Goal: Task Accomplishment & Management: Complete application form

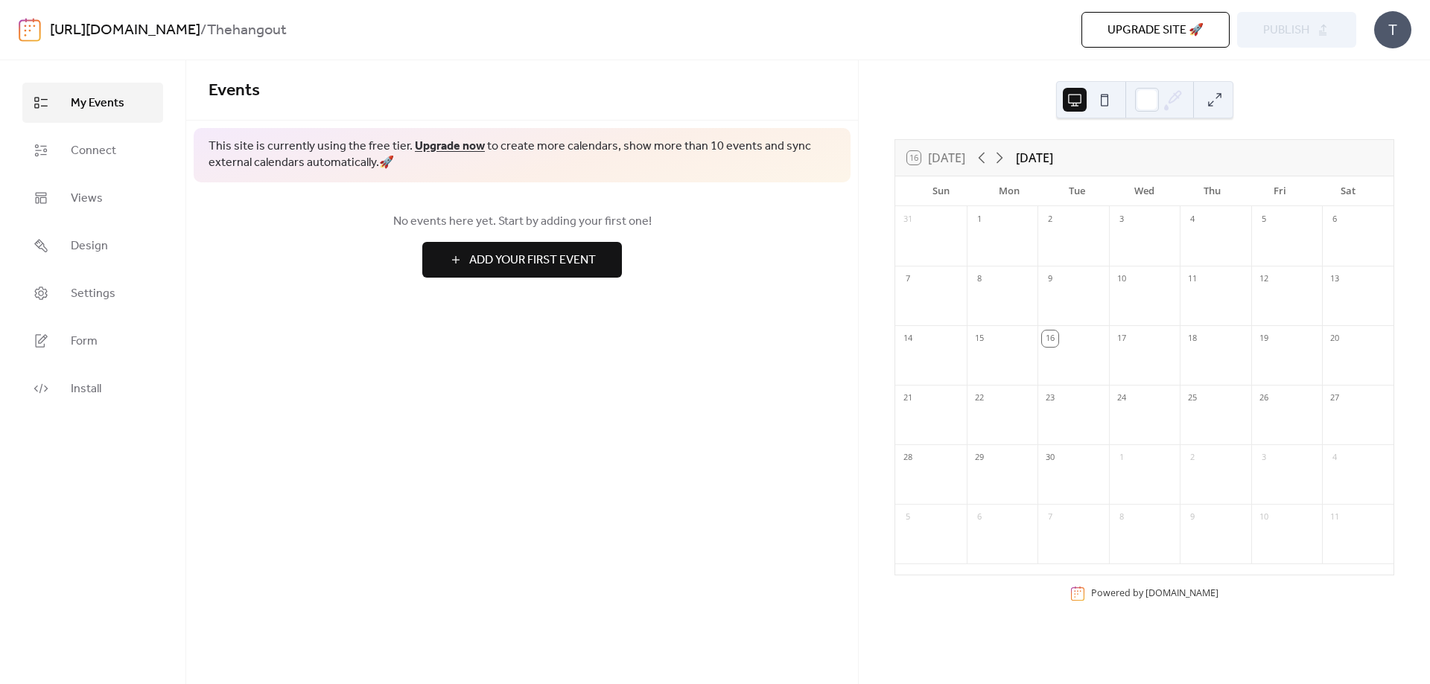
click at [830, 28] on div "Upgrade site 🚀 Preview Publish" at bounding box center [1022, 30] width 668 height 36
click at [101, 148] on span "Connect" at bounding box center [93, 151] width 45 height 18
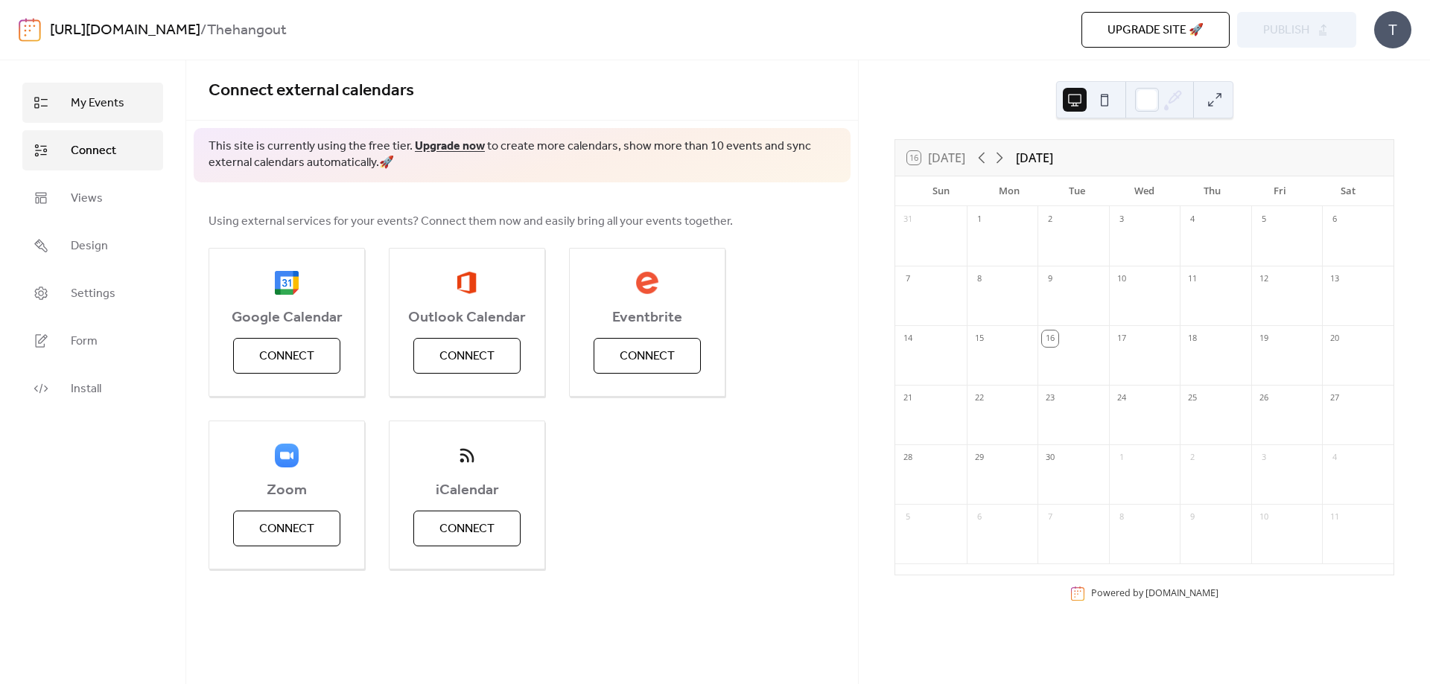
click at [87, 109] on span "My Events" at bounding box center [98, 104] width 54 height 18
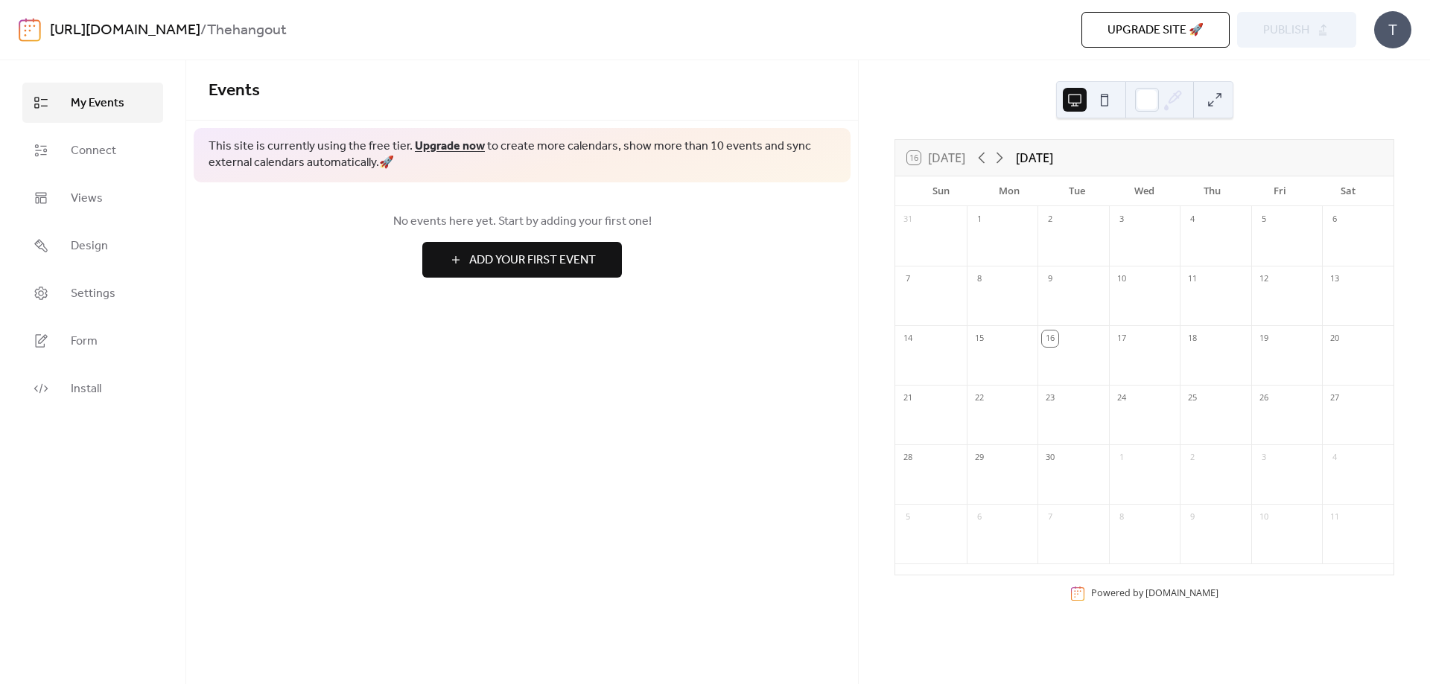
click at [583, 258] on span "Add Your First Event" at bounding box center [532, 261] width 127 height 18
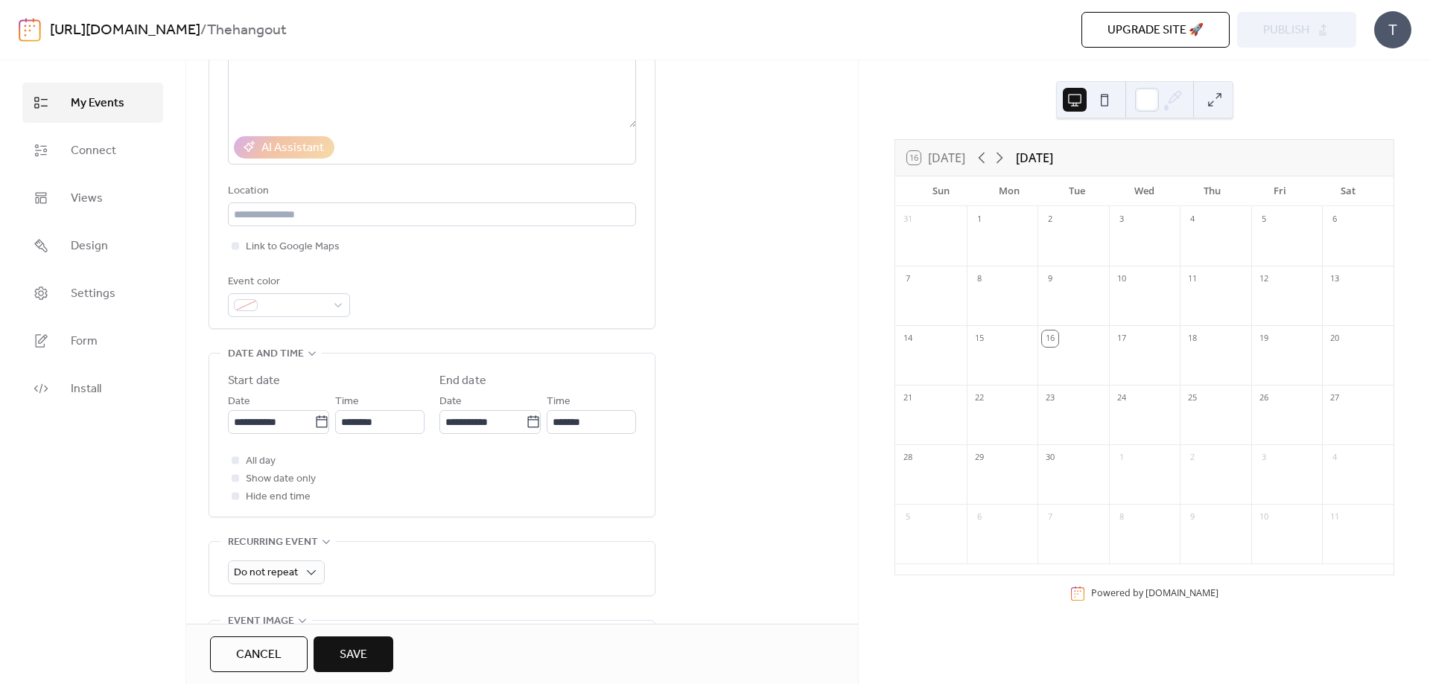
scroll to position [372, 0]
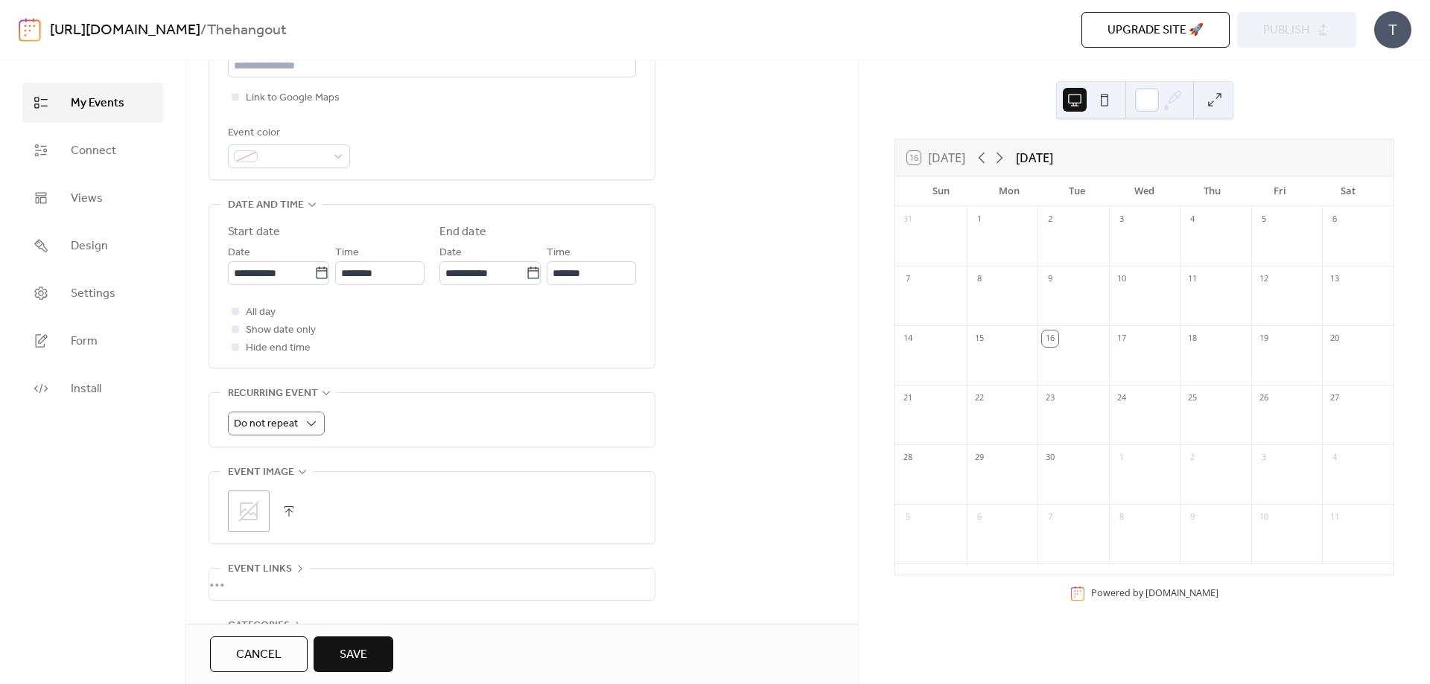
type input "*****"
click at [268, 483] on div "Daily" at bounding box center [276, 483] width 96 height 30
click at [234, 313] on div at bounding box center [235, 311] width 7 height 7
click at [290, 275] on input "**********" at bounding box center [271, 273] width 86 height 24
click at [466, 351] on div "All day Show date only Hide end time" at bounding box center [432, 330] width 408 height 54
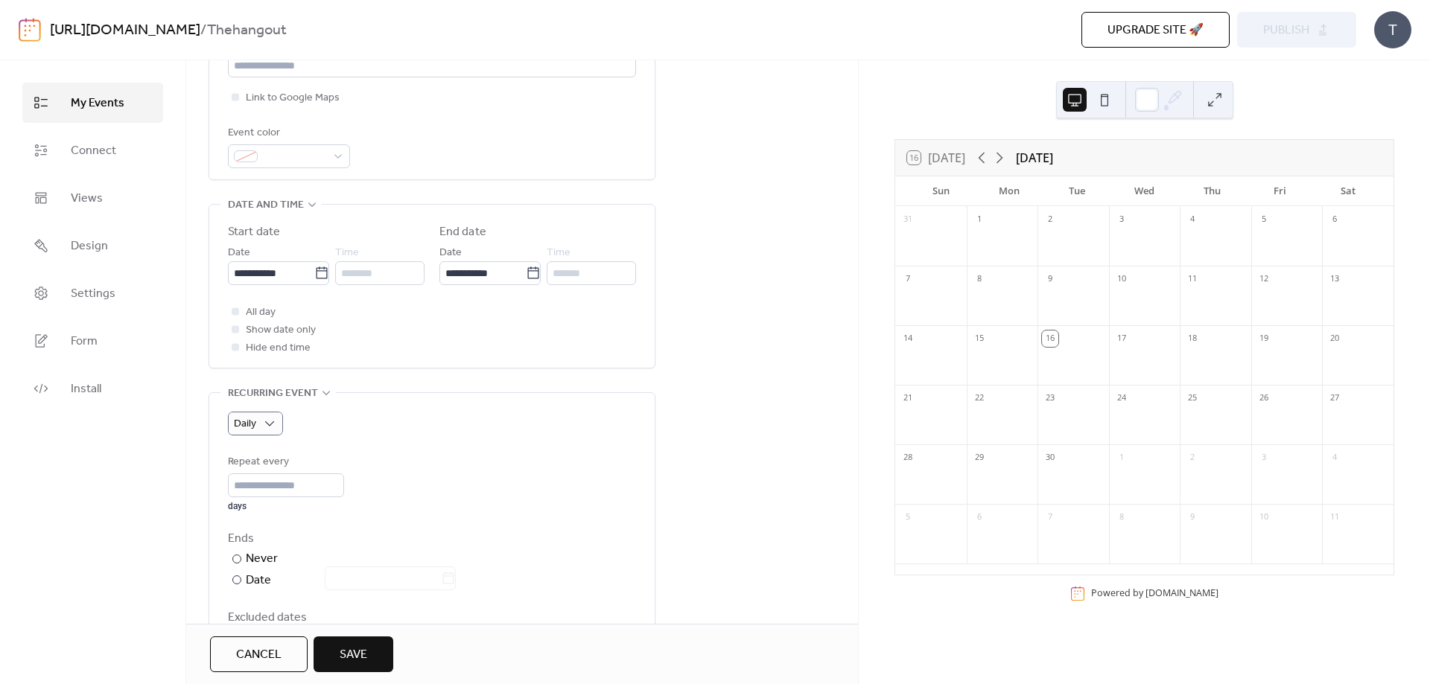
scroll to position [521, 0]
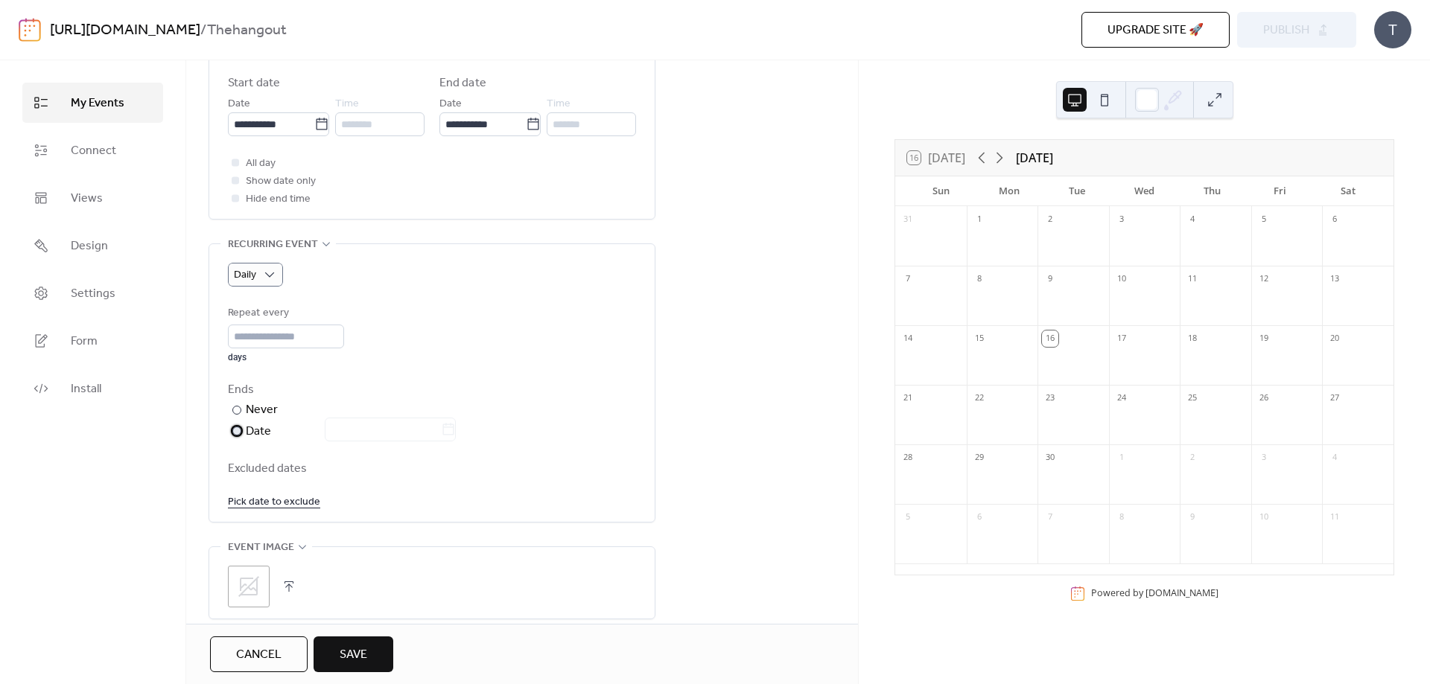
click at [235, 433] on div at bounding box center [236, 431] width 9 height 9
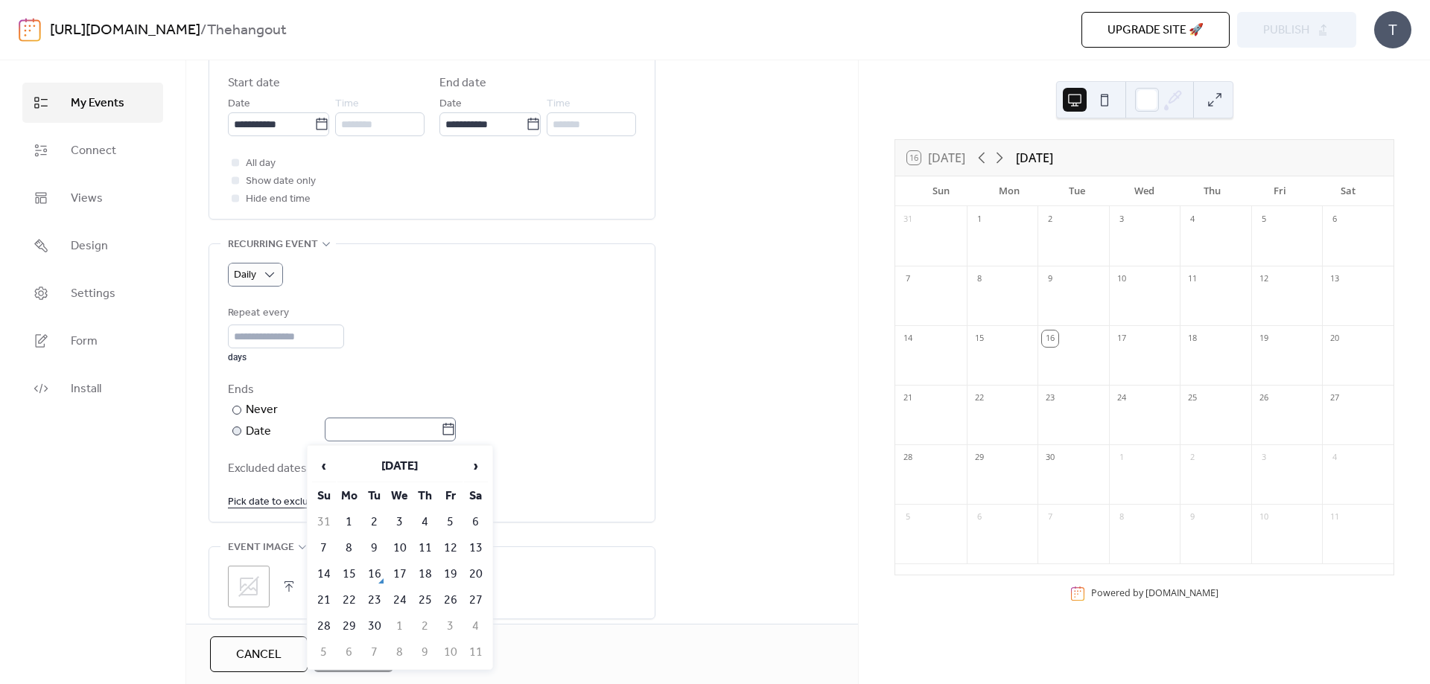
click at [456, 430] on icon at bounding box center [448, 429] width 15 height 15
click at [441, 430] on input "text" at bounding box center [383, 430] width 116 height 24
click at [480, 465] on span "›" at bounding box center [476, 466] width 22 height 30
click at [474, 462] on span "›" at bounding box center [476, 466] width 22 height 30
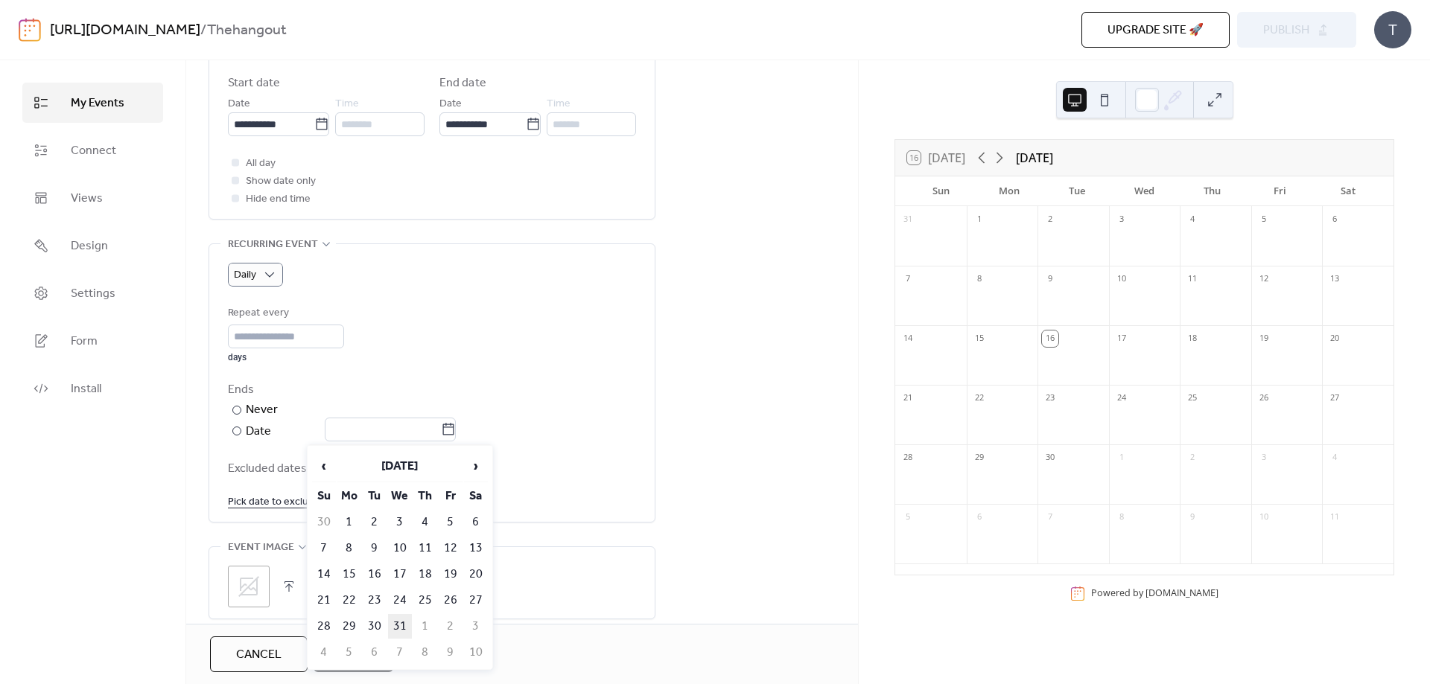
click at [401, 624] on td "31" at bounding box center [400, 626] width 24 height 25
type input "**********"
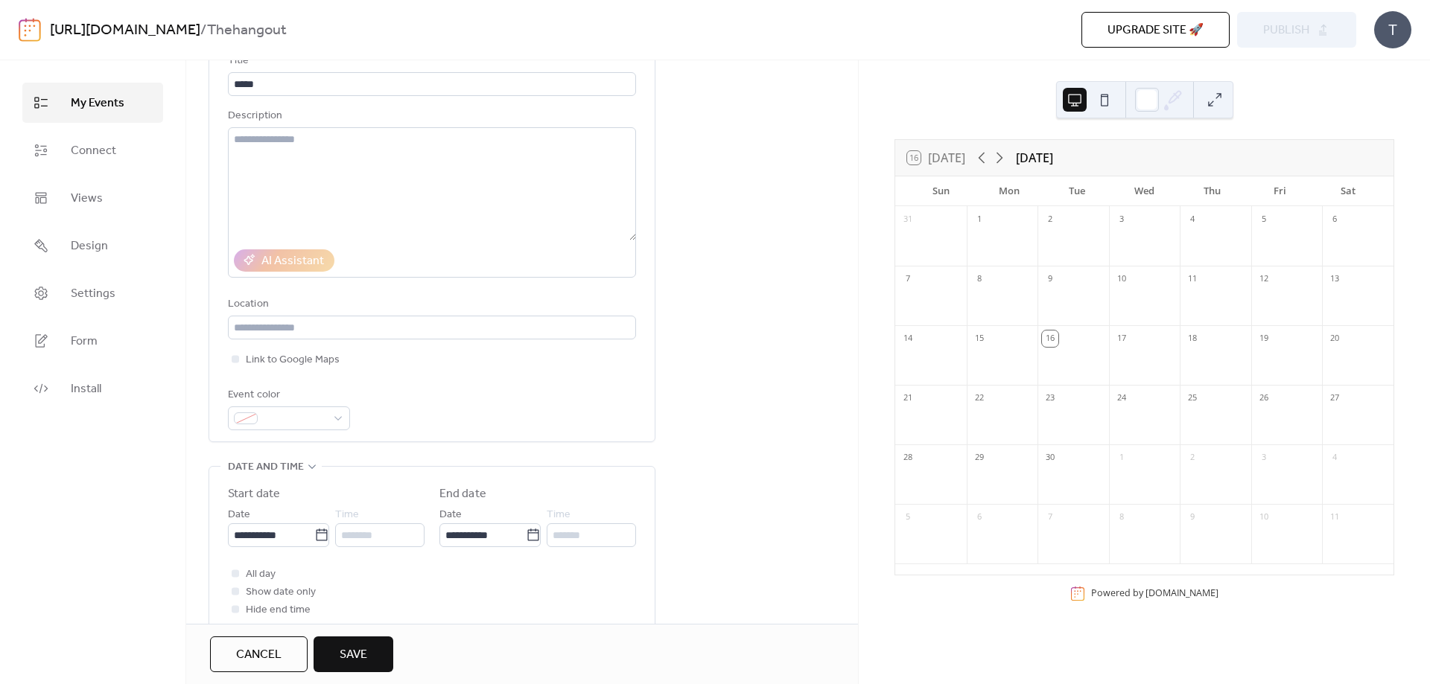
scroll to position [36, 0]
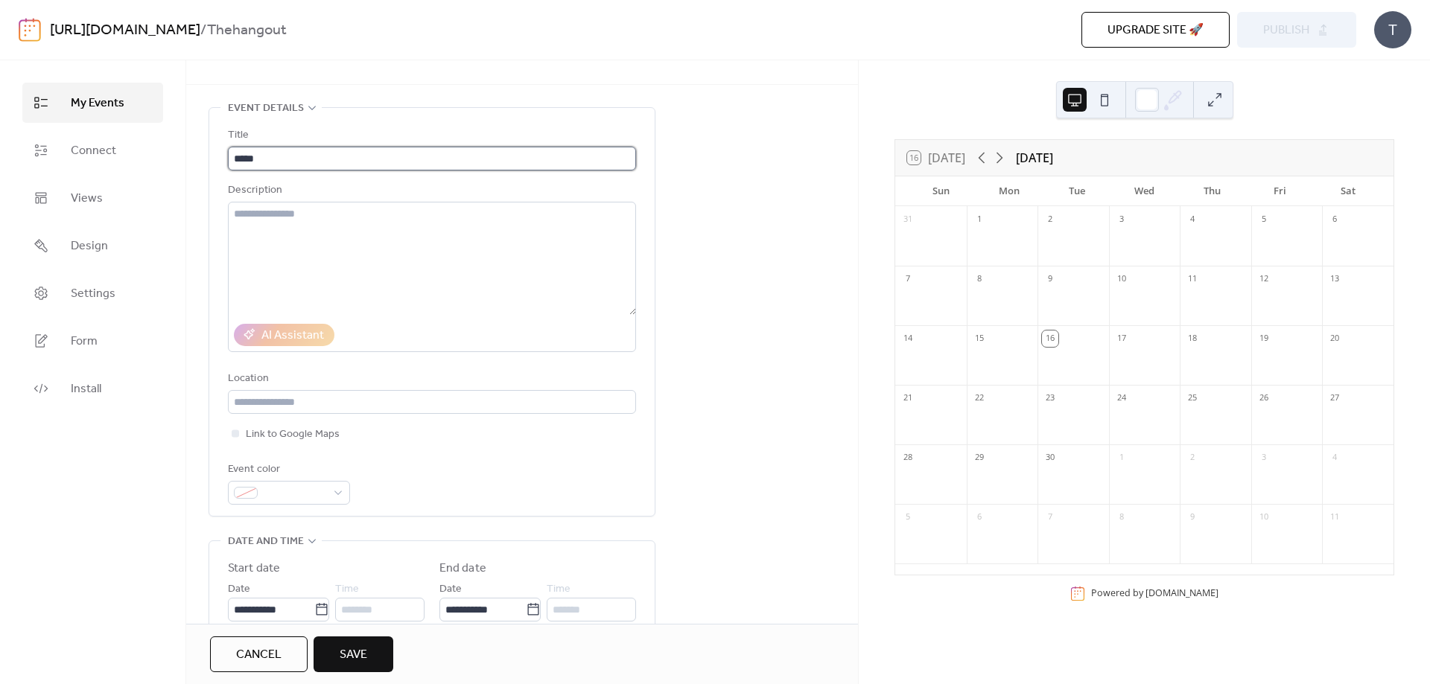
click at [261, 157] on input "*****" at bounding box center [432, 159] width 408 height 24
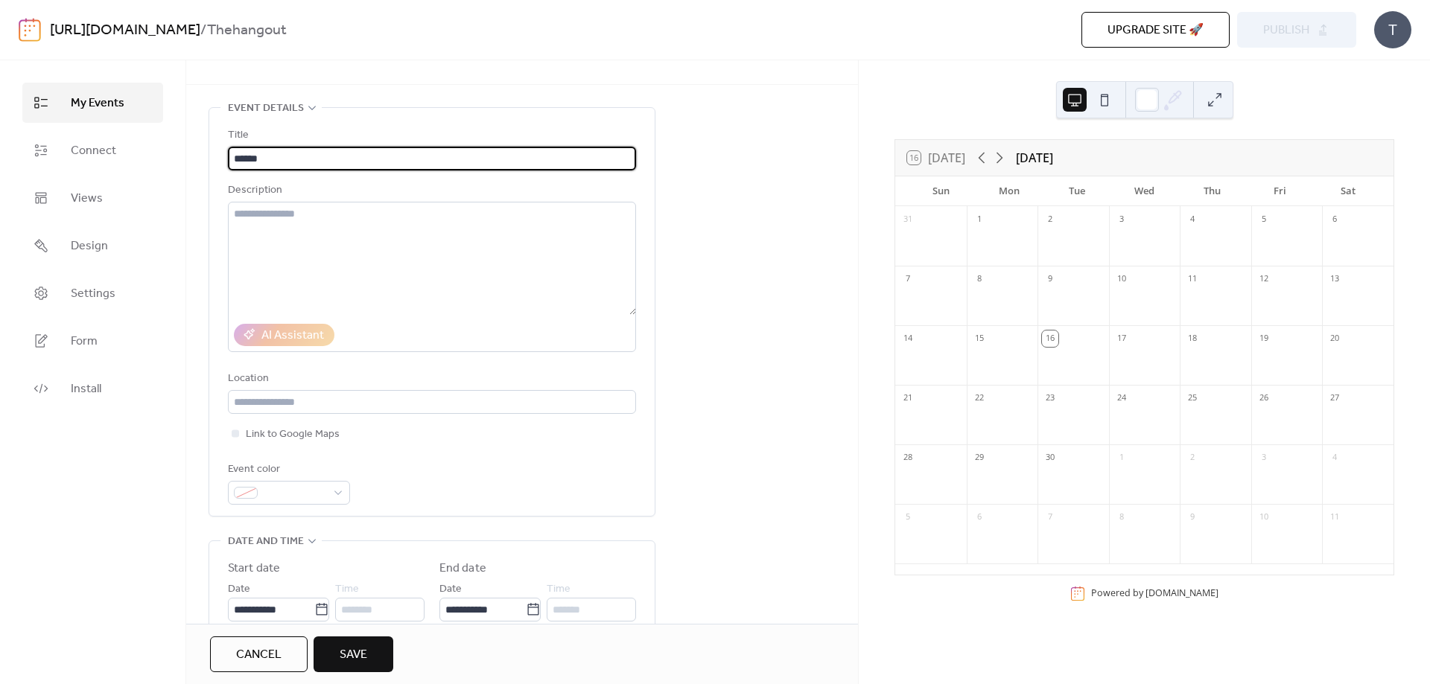
drag, startPoint x: 281, startPoint y: 160, endPoint x: 232, endPoint y: 156, distance: 48.6
click at [232, 156] on input "******" at bounding box center [432, 159] width 408 height 24
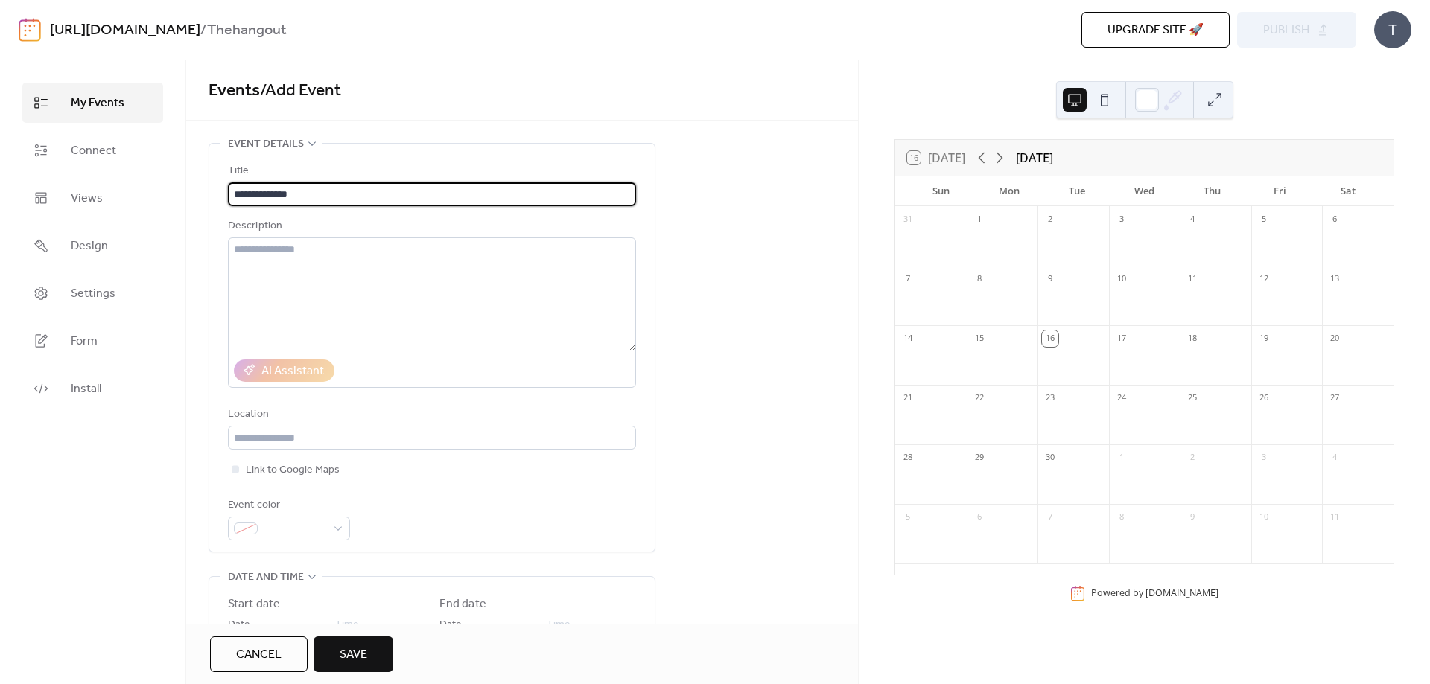
scroll to position [372, 0]
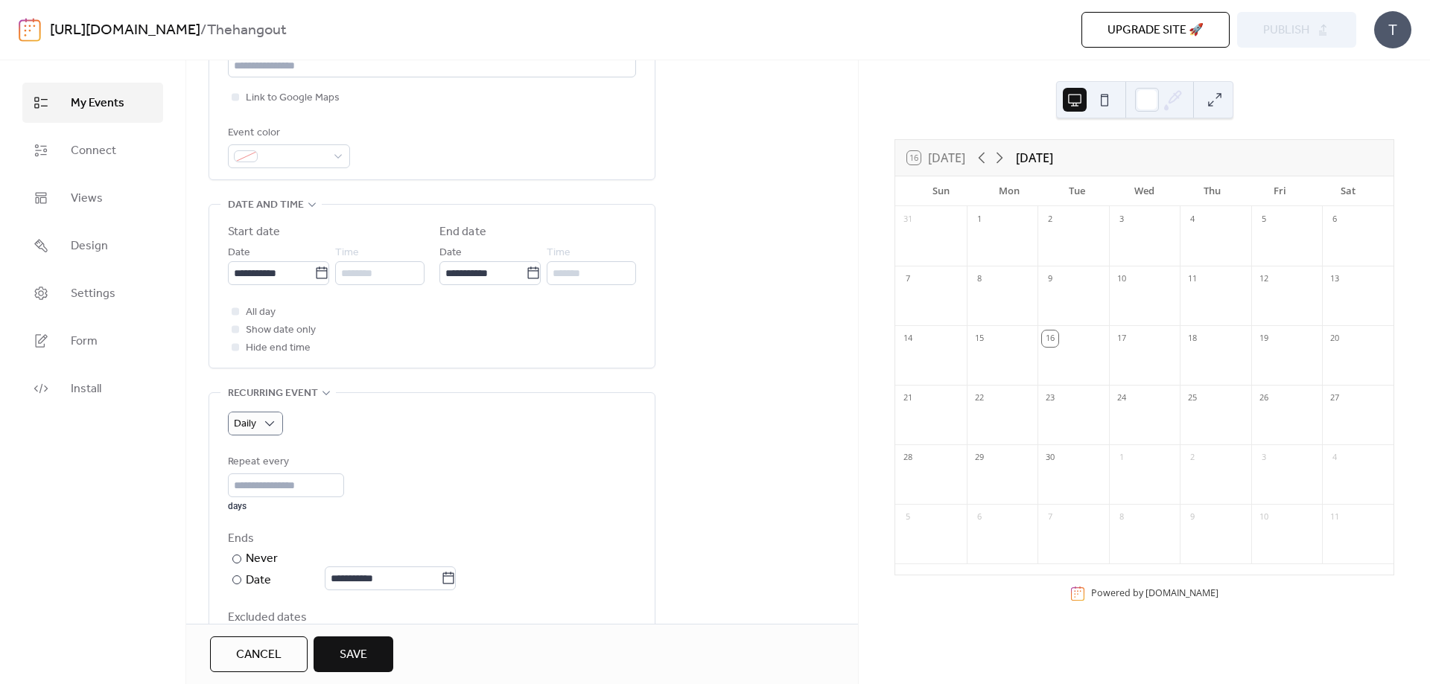
type input "**********"
click at [352, 651] on span "Save" at bounding box center [354, 655] width 28 height 18
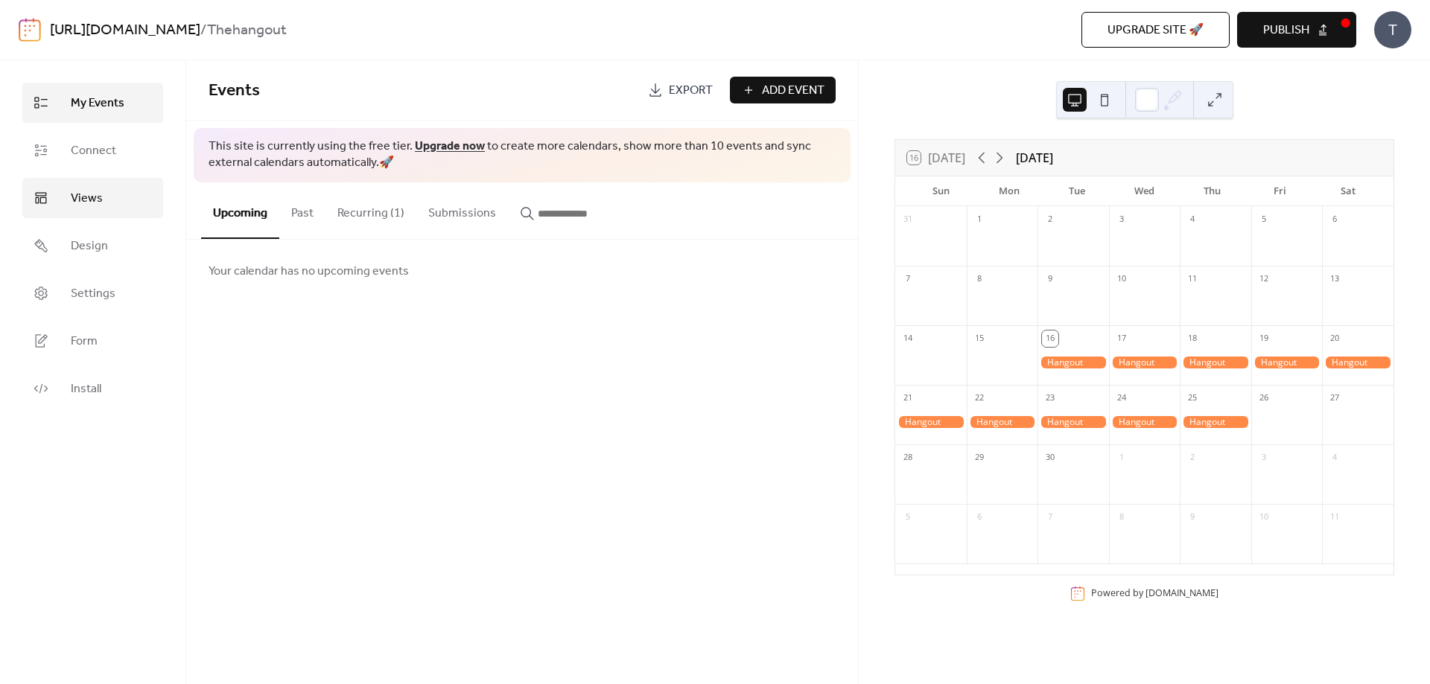
click at [93, 193] on span "Views" at bounding box center [87, 199] width 32 height 18
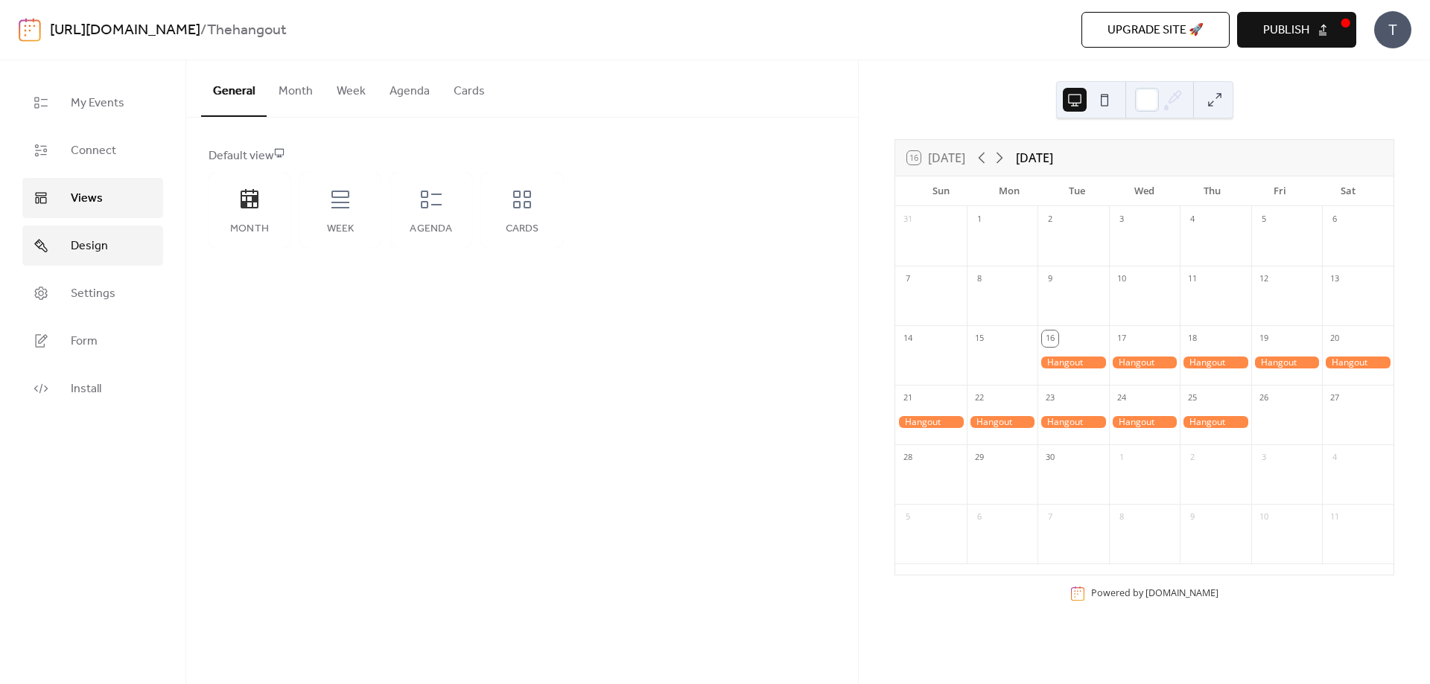
click at [88, 246] on span "Design" at bounding box center [89, 247] width 37 height 18
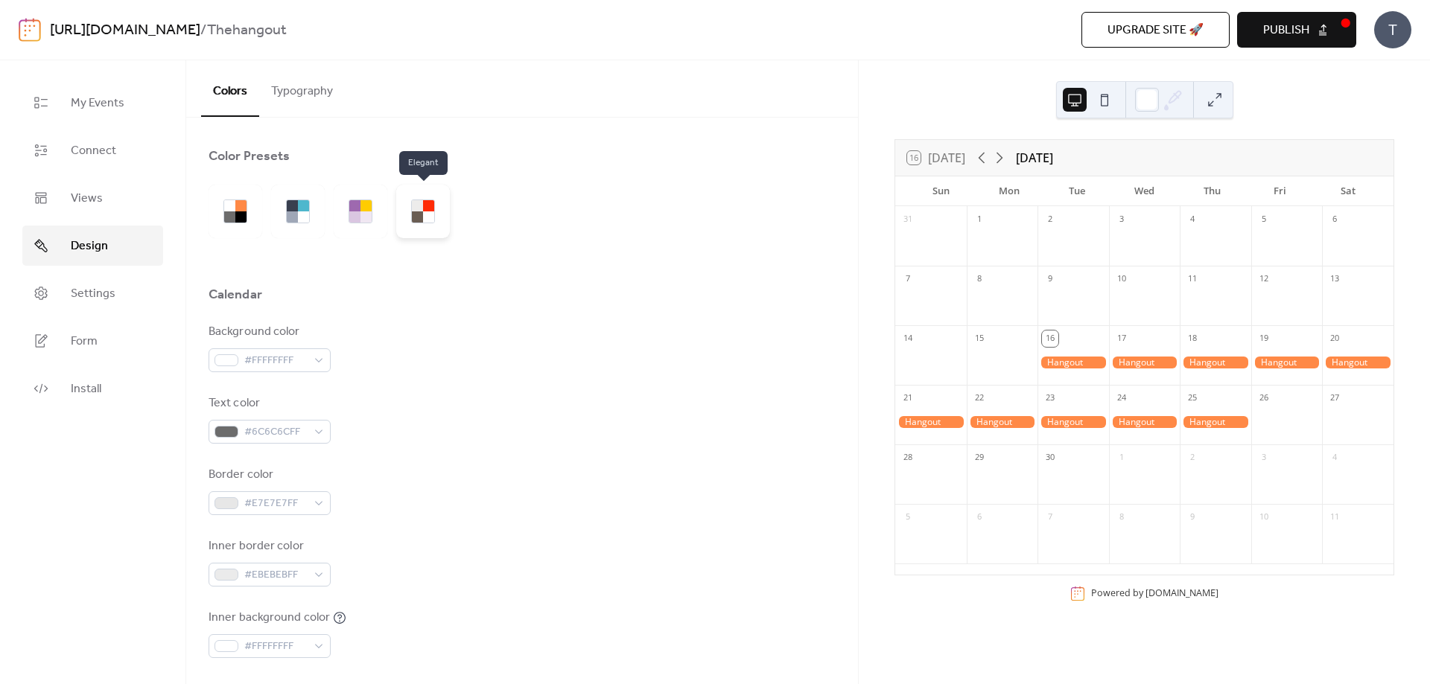
click at [413, 214] on div at bounding box center [417, 217] width 11 height 11
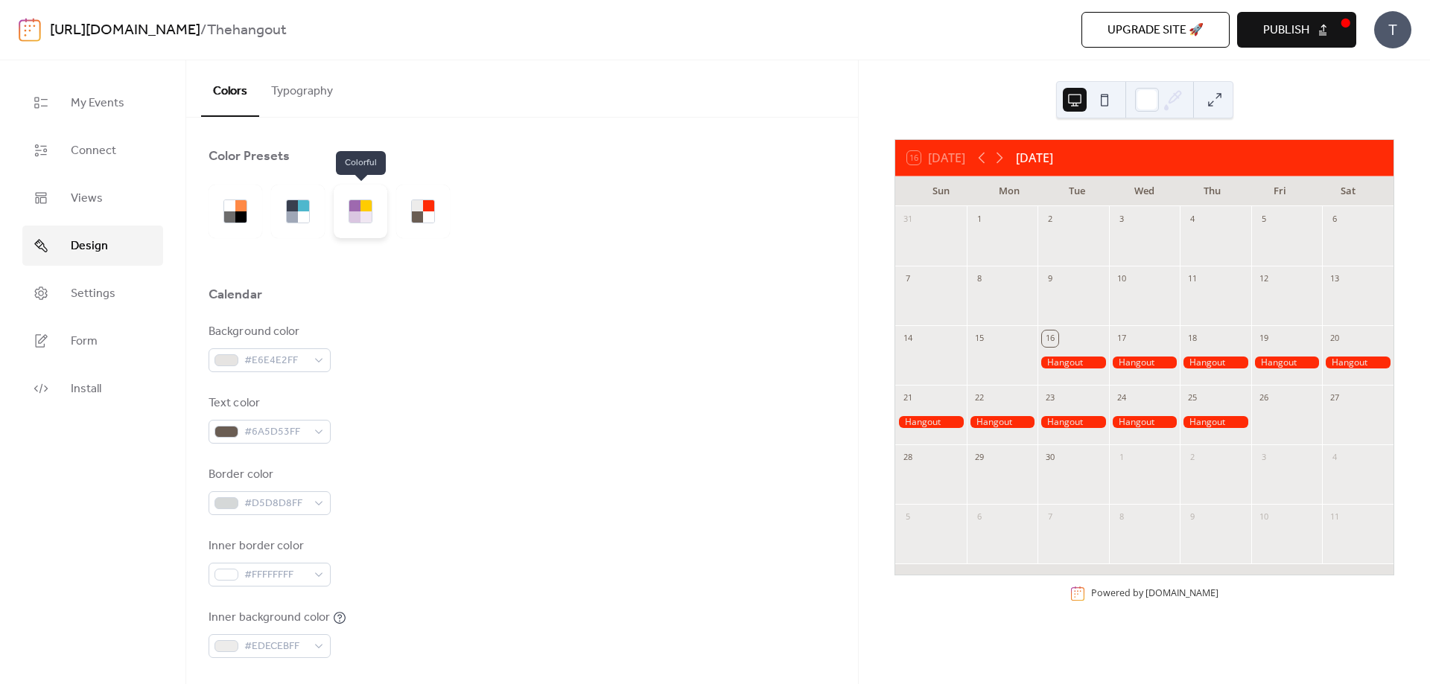
click at [358, 217] on div at bounding box center [354, 217] width 11 height 11
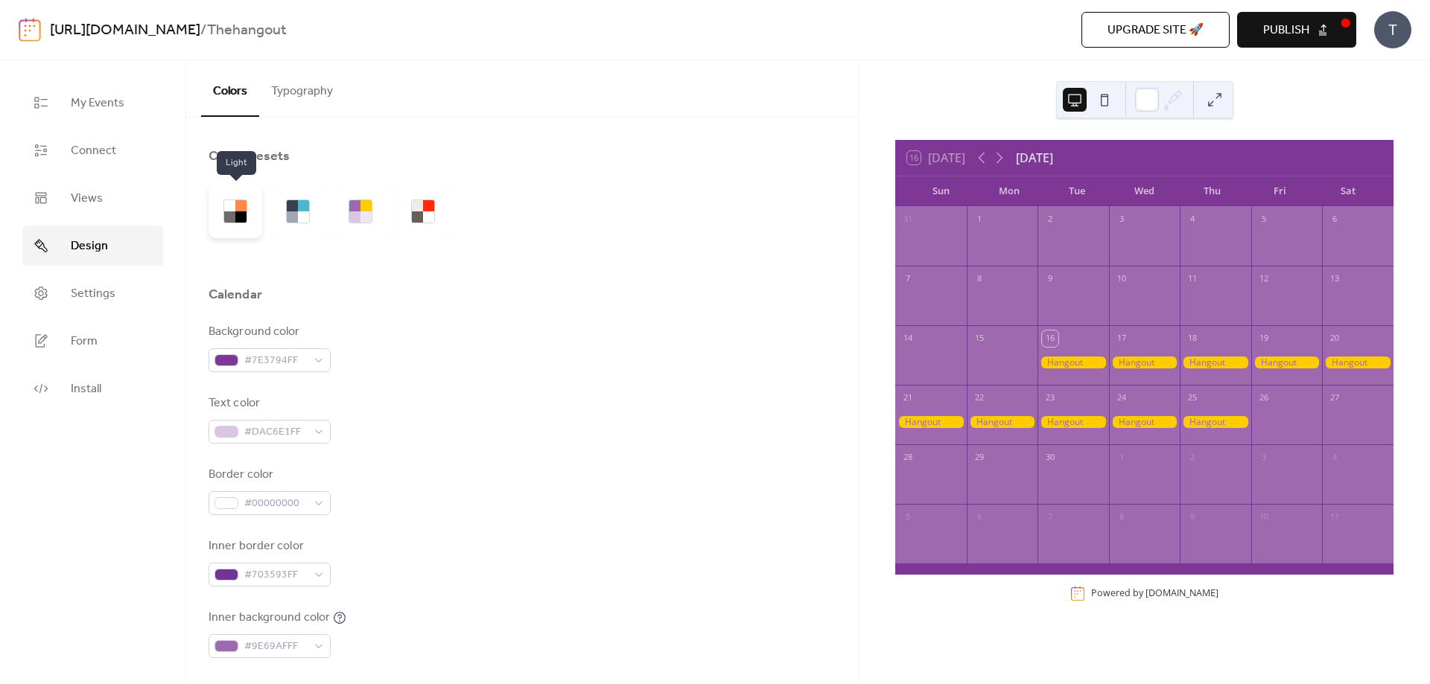
click at [229, 212] on div at bounding box center [229, 217] width 11 height 11
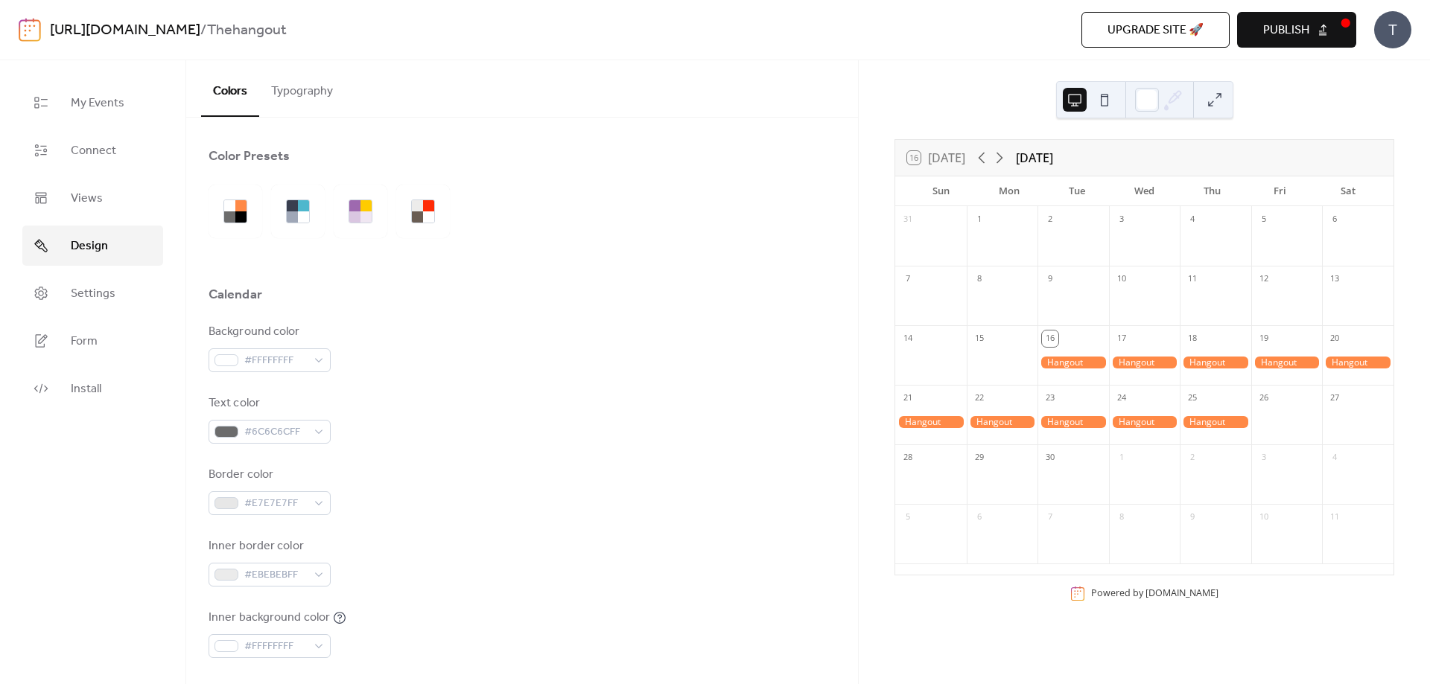
scroll to position [298, 0]
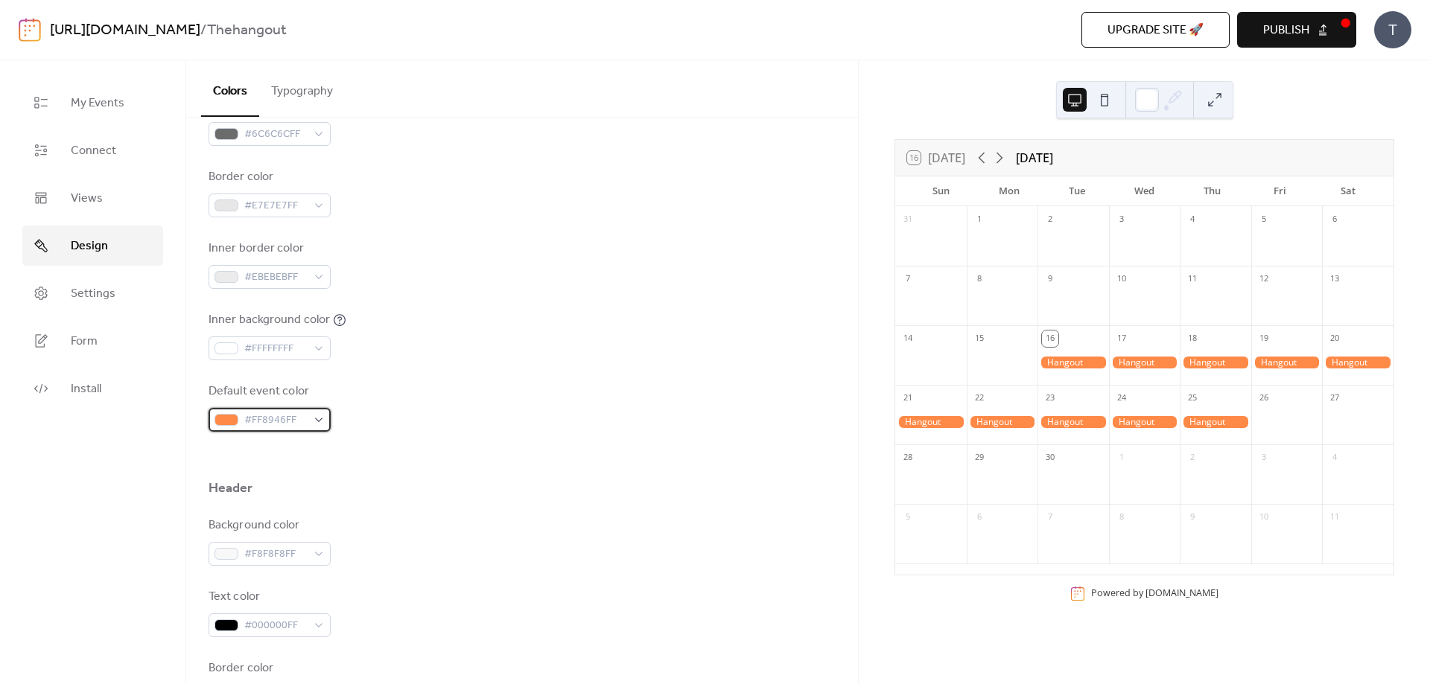
click at [317, 418] on div "#FF8946FF" at bounding box center [270, 420] width 122 height 24
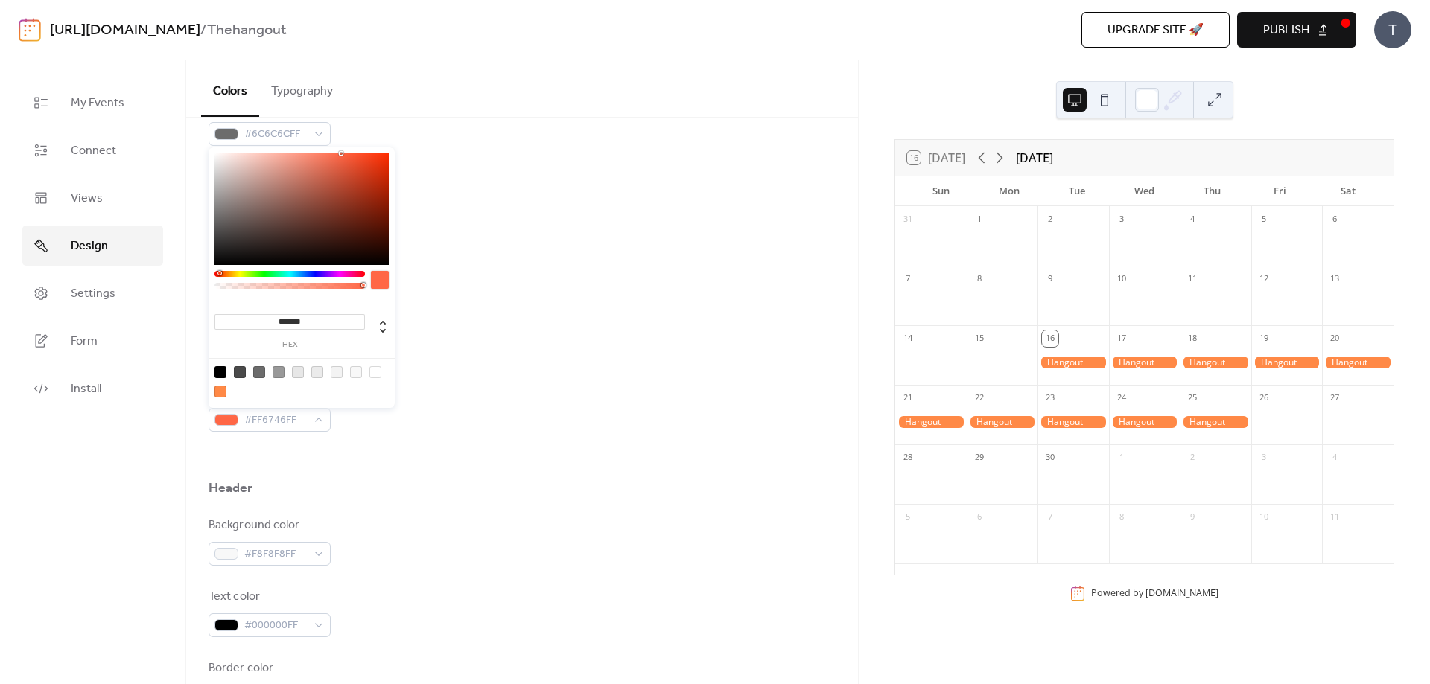
click at [219, 271] on div at bounding box center [289, 274] width 150 height 6
type input "*******"
click at [383, 159] on div at bounding box center [301, 209] width 174 height 112
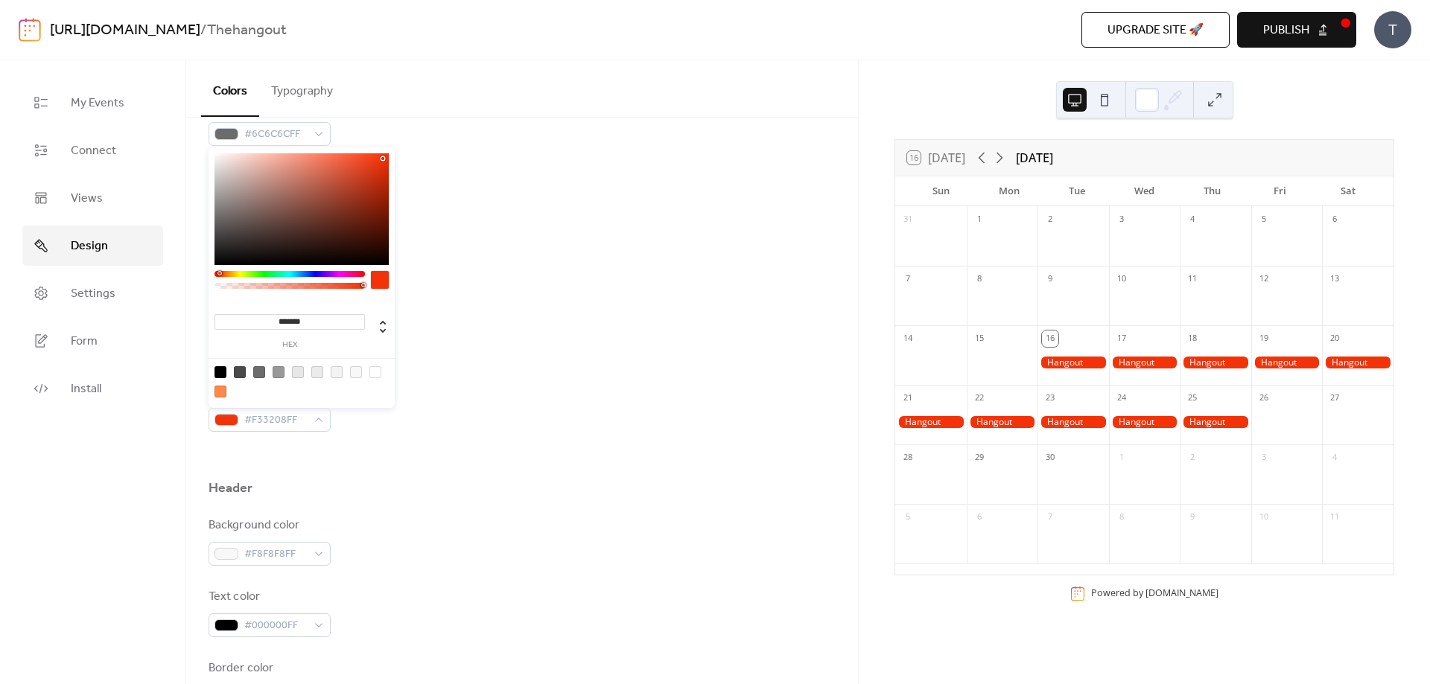
click at [91, 240] on span "Design" at bounding box center [89, 247] width 37 height 18
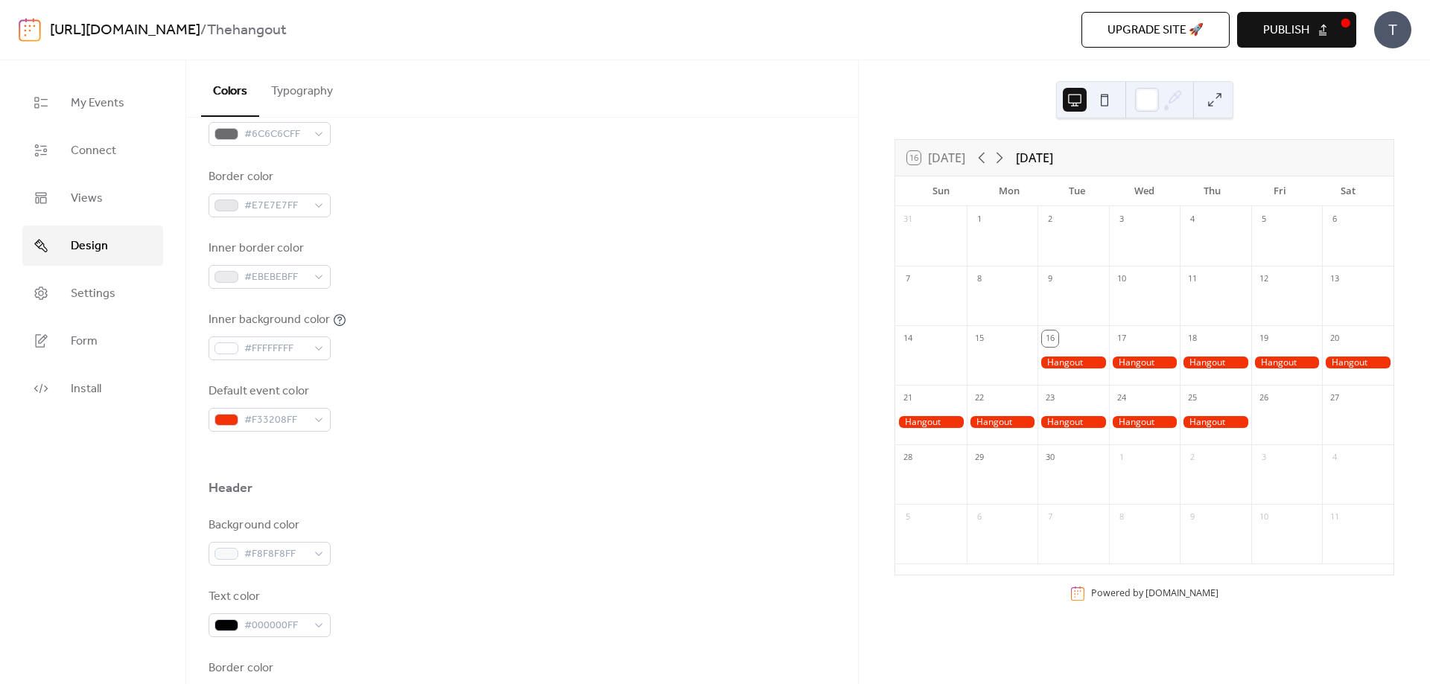
click at [91, 240] on span "Design" at bounding box center [89, 247] width 37 height 18
click at [92, 195] on span "Views" at bounding box center [87, 199] width 32 height 18
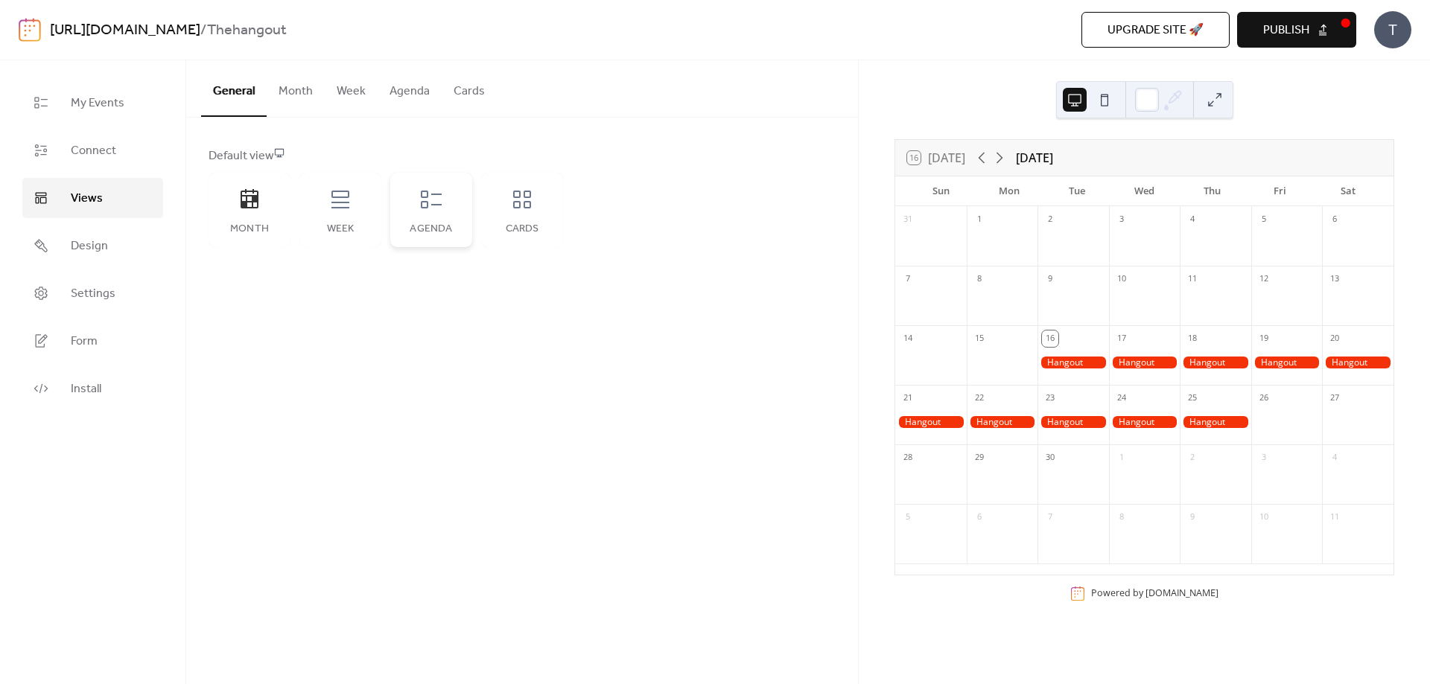
click at [436, 203] on icon at bounding box center [431, 200] width 24 height 24
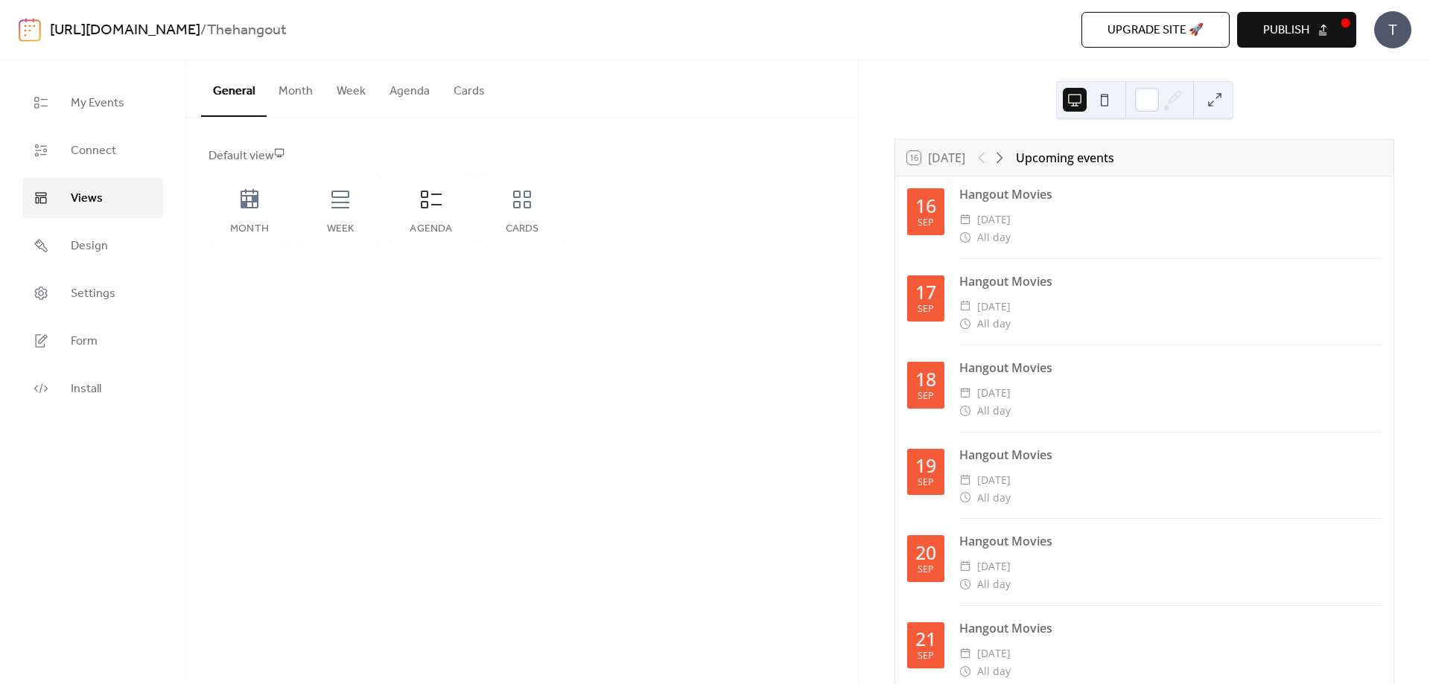
click at [353, 88] on button "Week" at bounding box center [351, 87] width 53 height 55
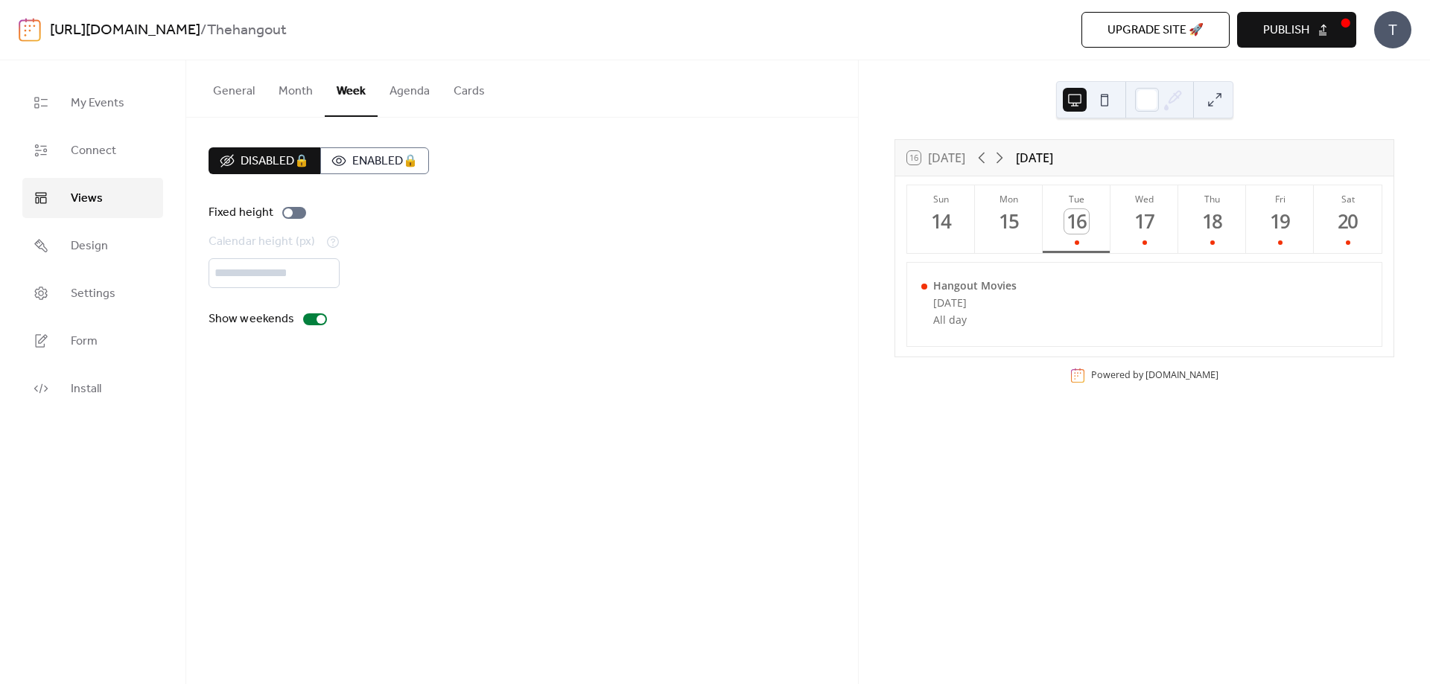
click at [401, 87] on button "Agenda" at bounding box center [410, 87] width 64 height 55
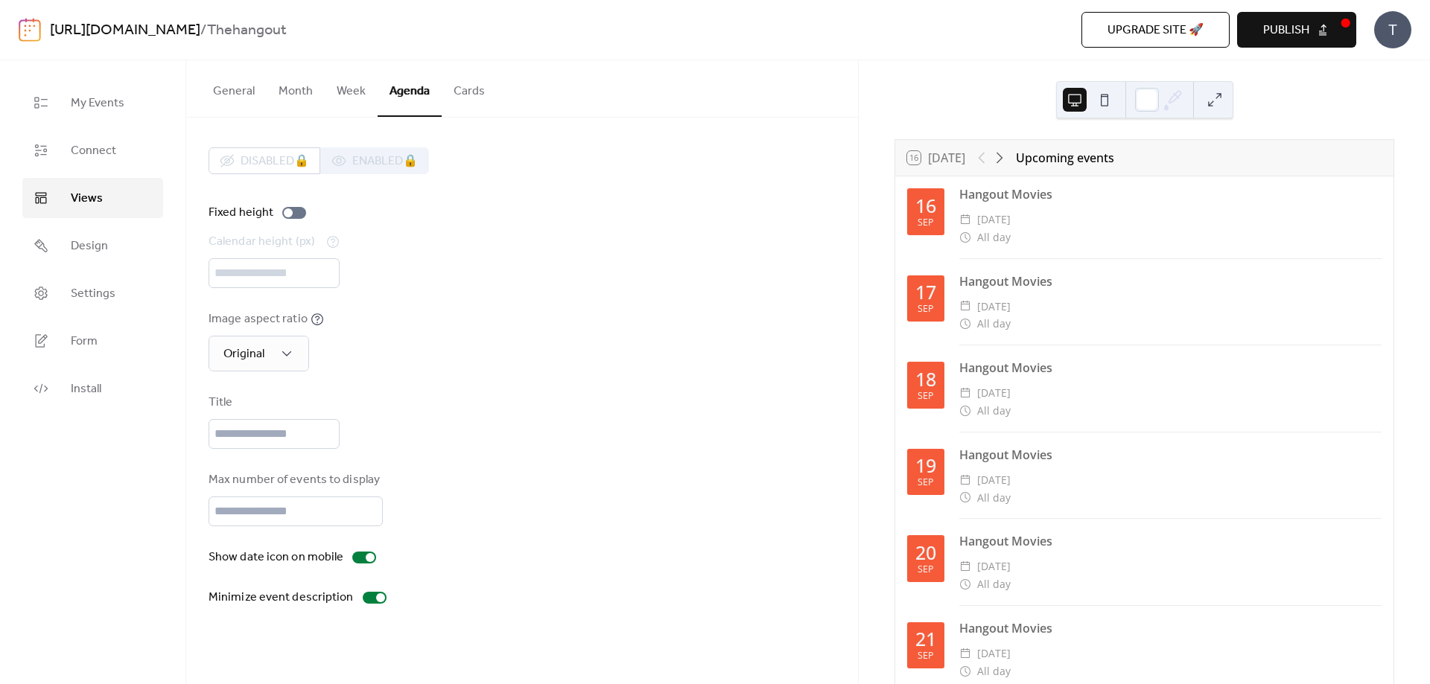
click at [344, 85] on button "Week" at bounding box center [351, 87] width 53 height 55
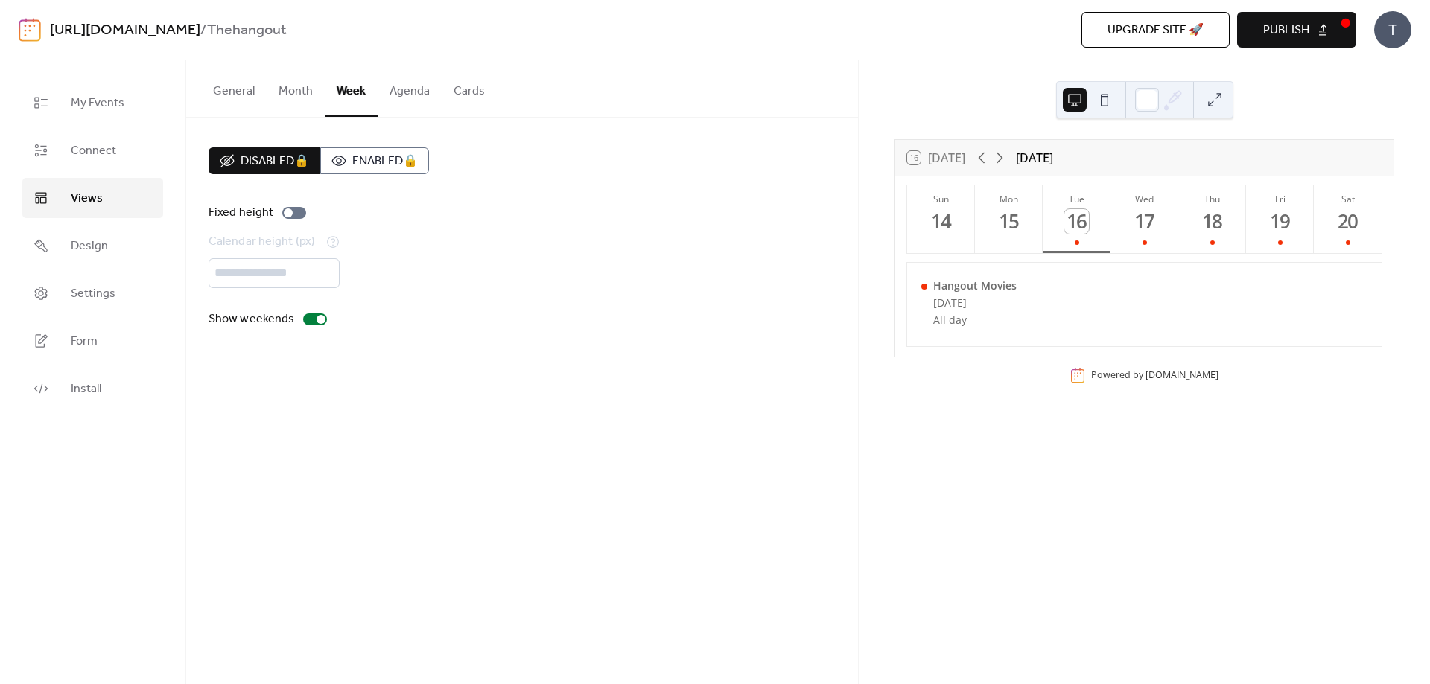
click at [403, 94] on button "Agenda" at bounding box center [410, 87] width 64 height 55
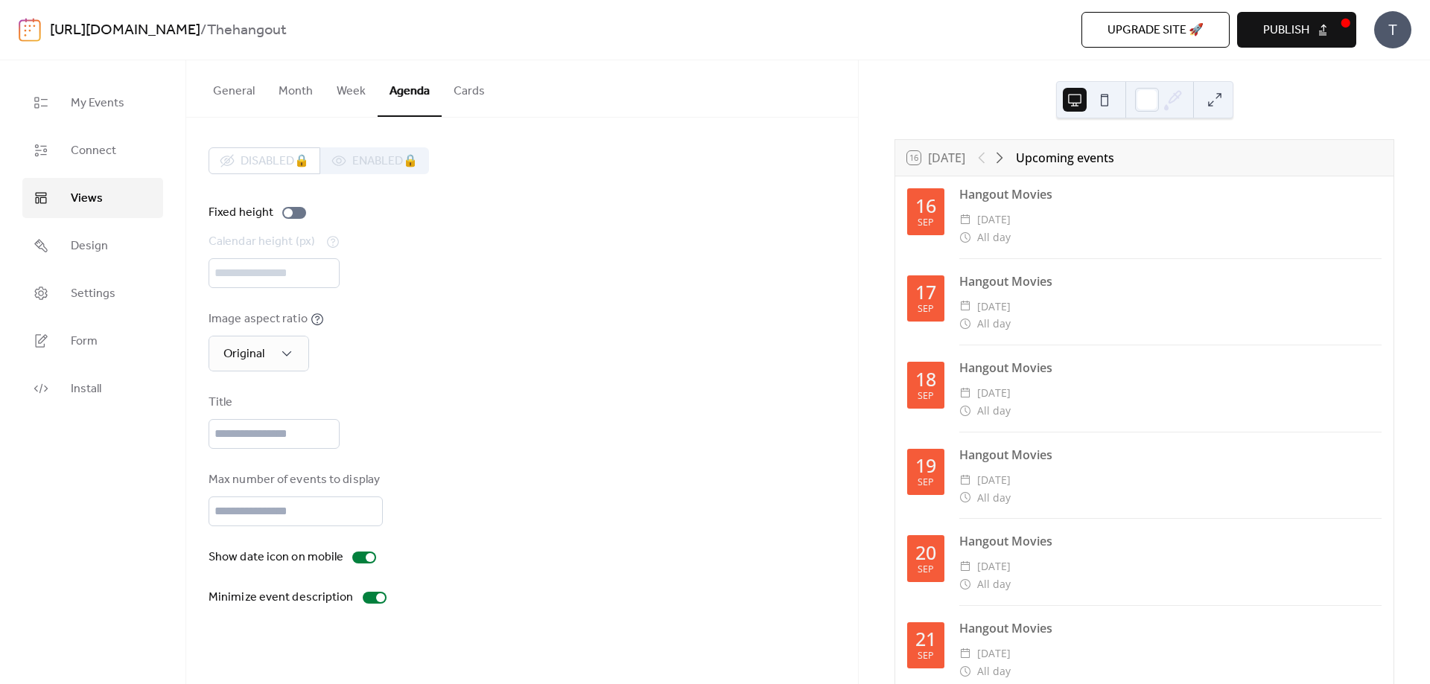
click at [460, 84] on button "Cards" at bounding box center [469, 87] width 55 height 55
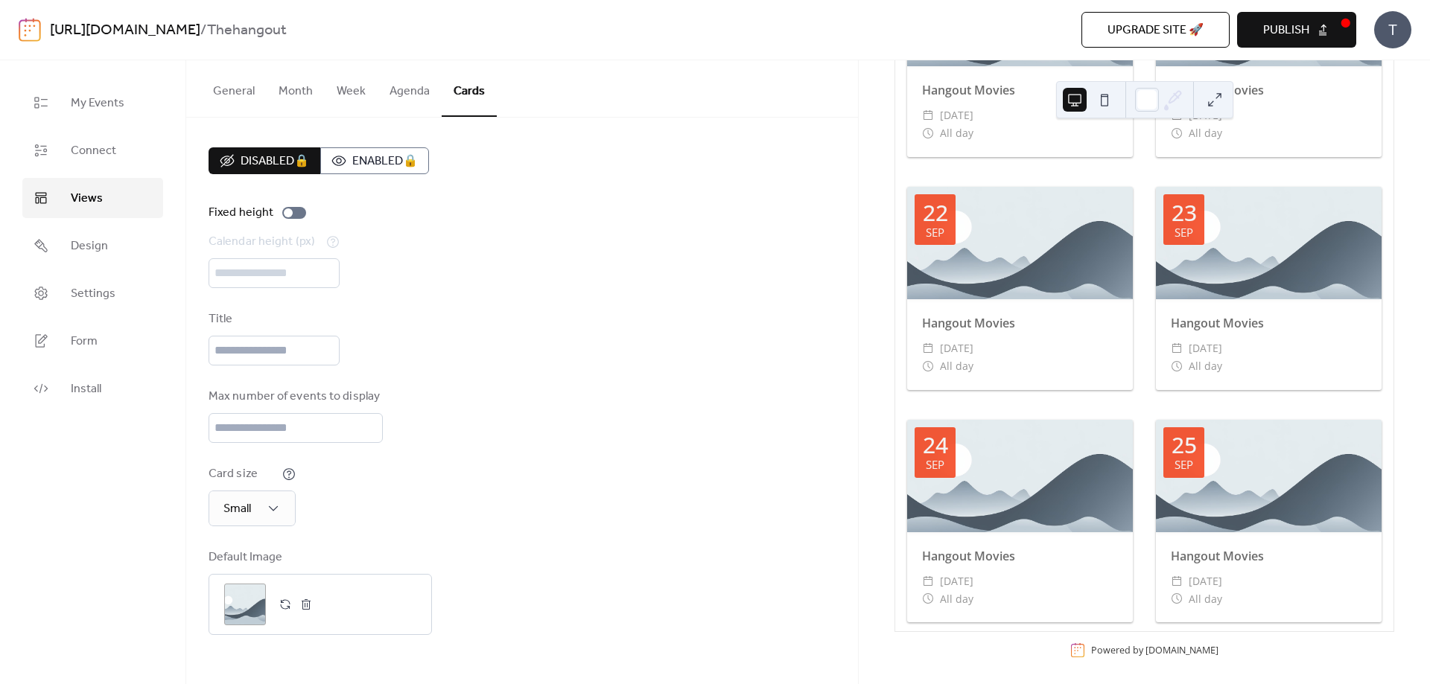
scroll to position [400, 0]
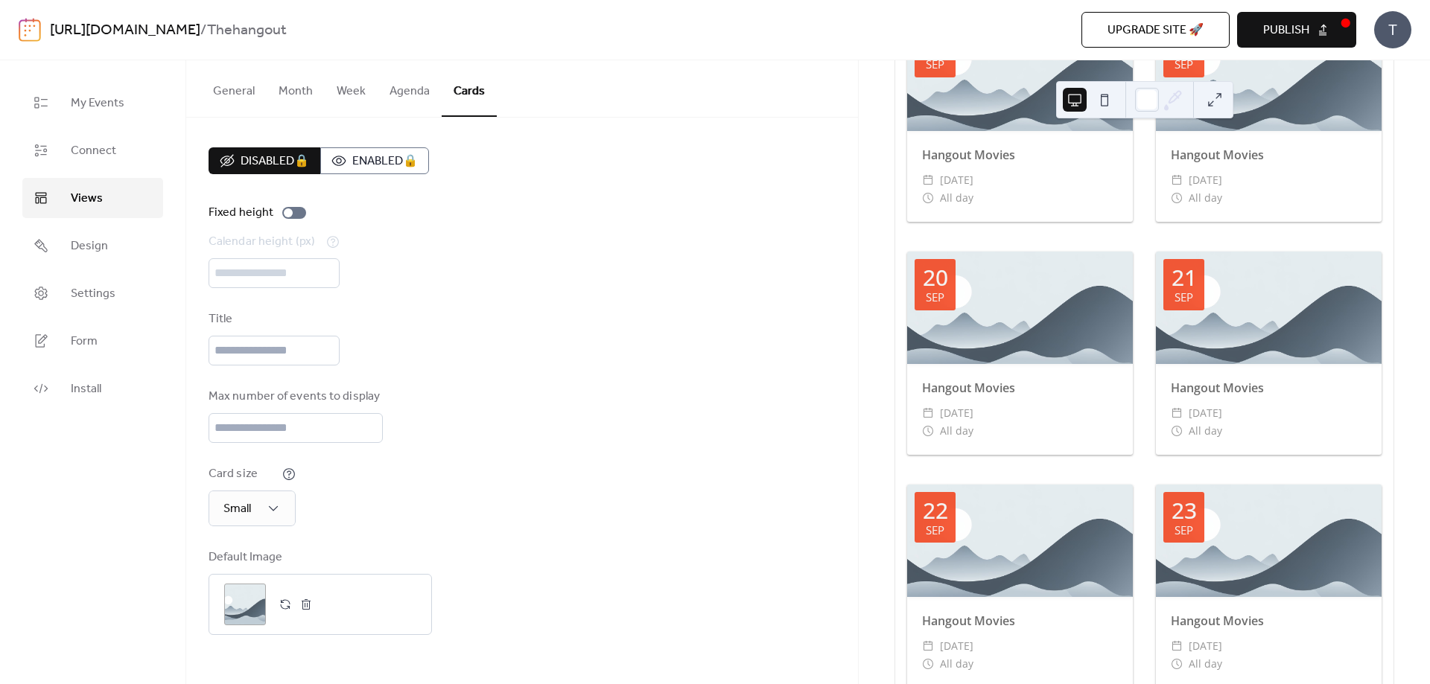
click at [419, 88] on button "Agenda" at bounding box center [410, 87] width 64 height 55
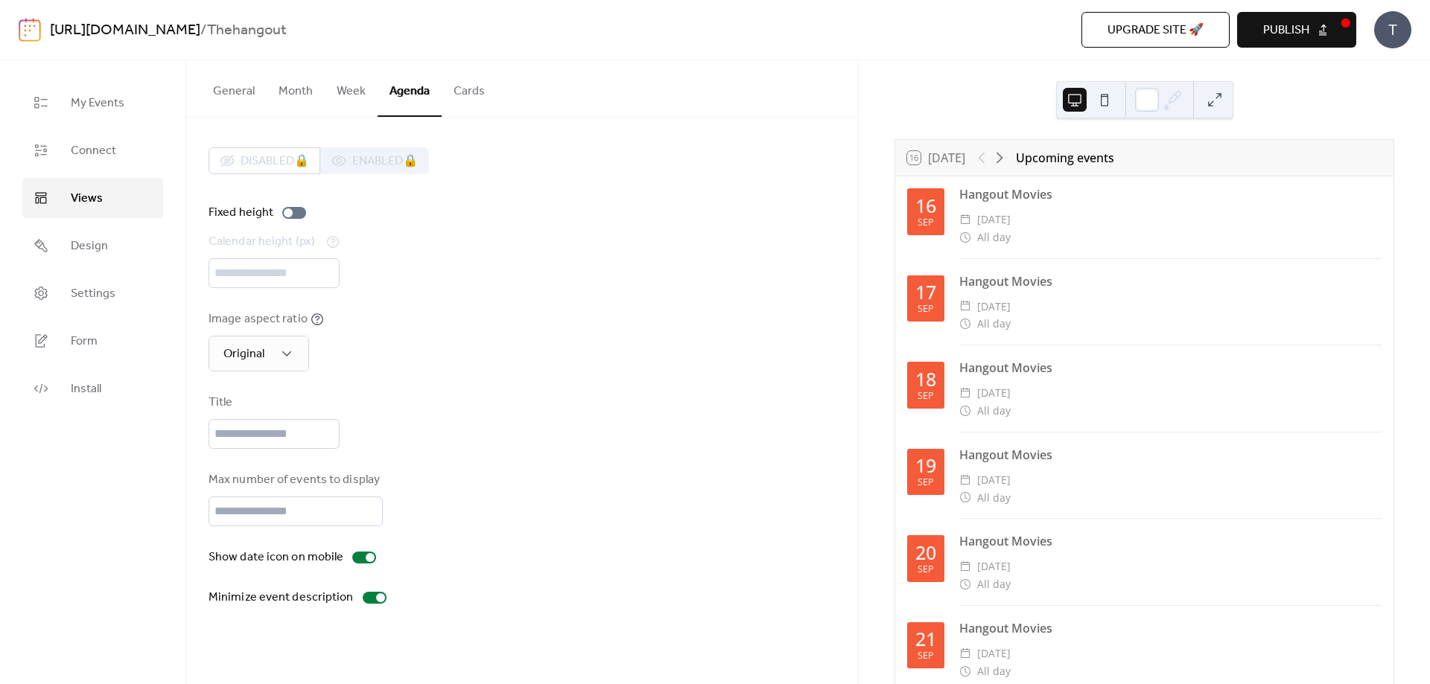
click at [1309, 24] on button "Publish" at bounding box center [1296, 30] width 119 height 36
click at [71, 299] on span "Settings" at bounding box center [93, 294] width 45 height 18
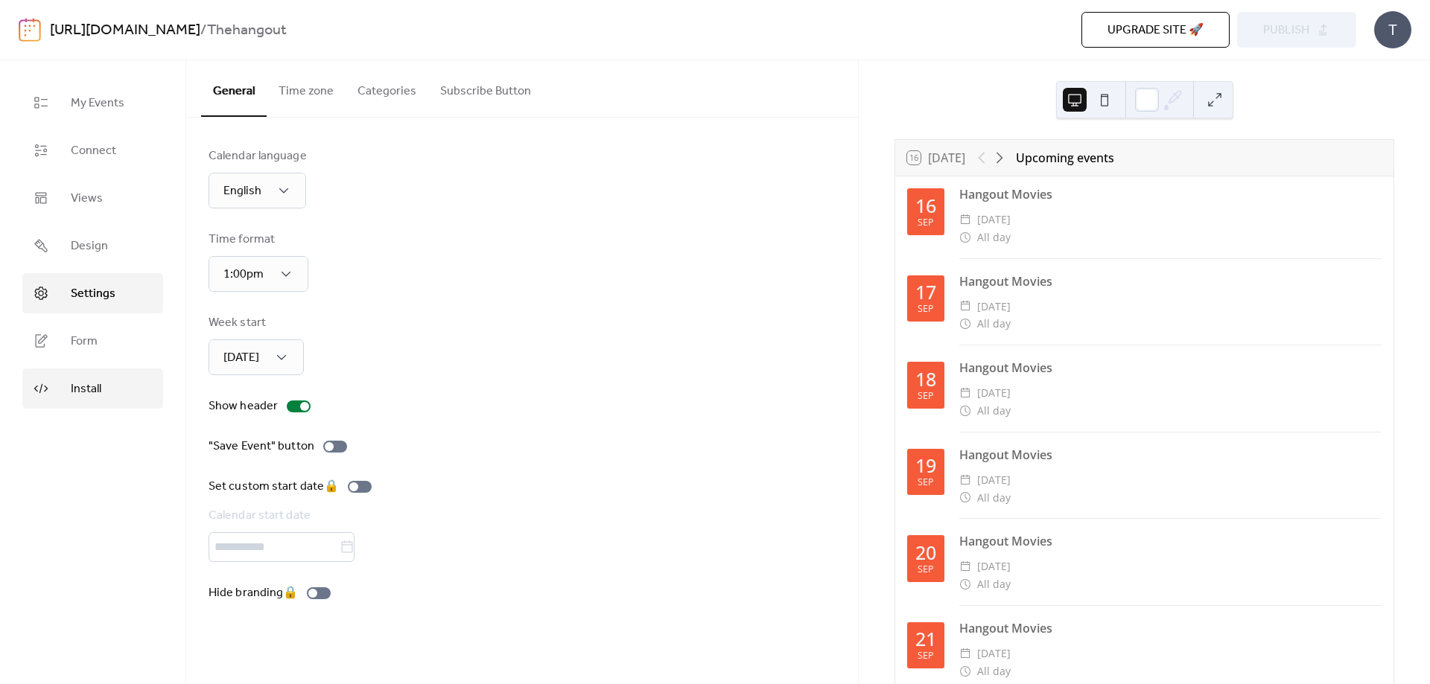
click at [80, 387] on span "Install" at bounding box center [86, 390] width 31 height 18
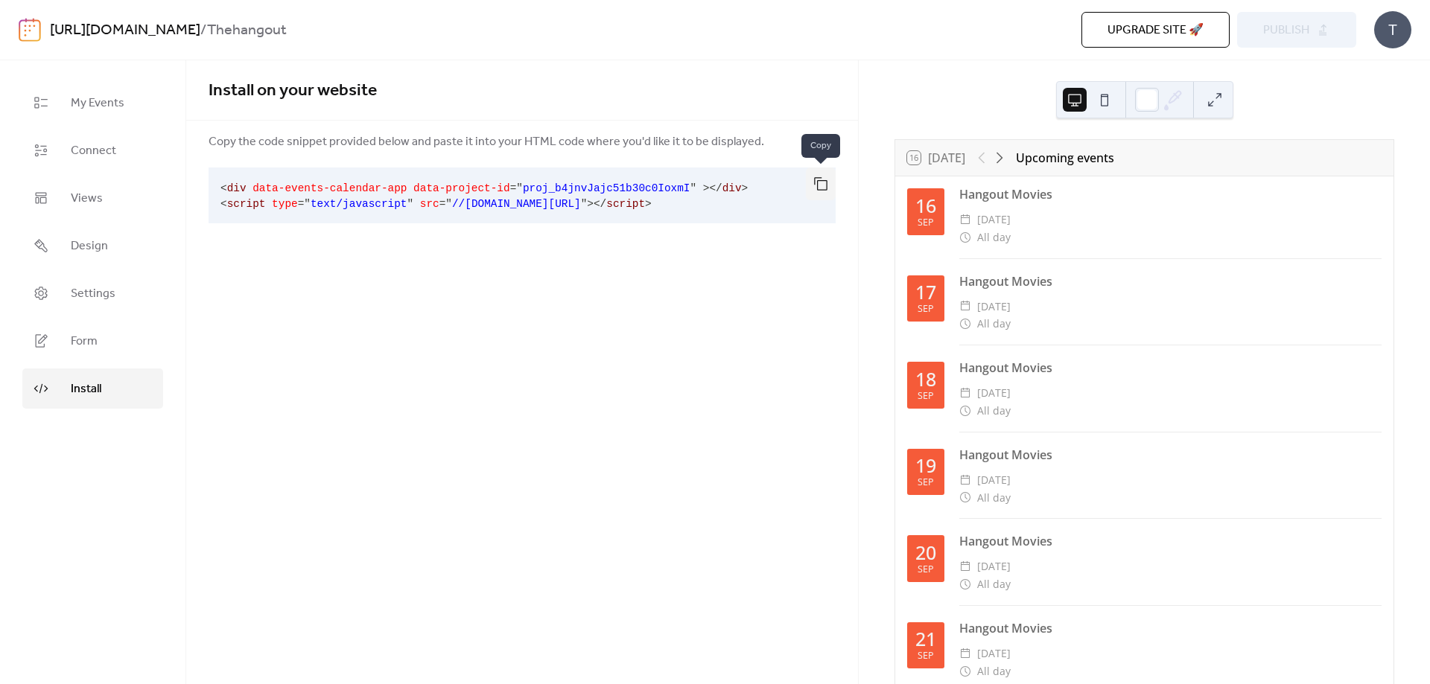
click at [821, 182] on button "button" at bounding box center [821, 184] width 30 height 33
click at [90, 341] on span "Form" at bounding box center [84, 342] width 27 height 18
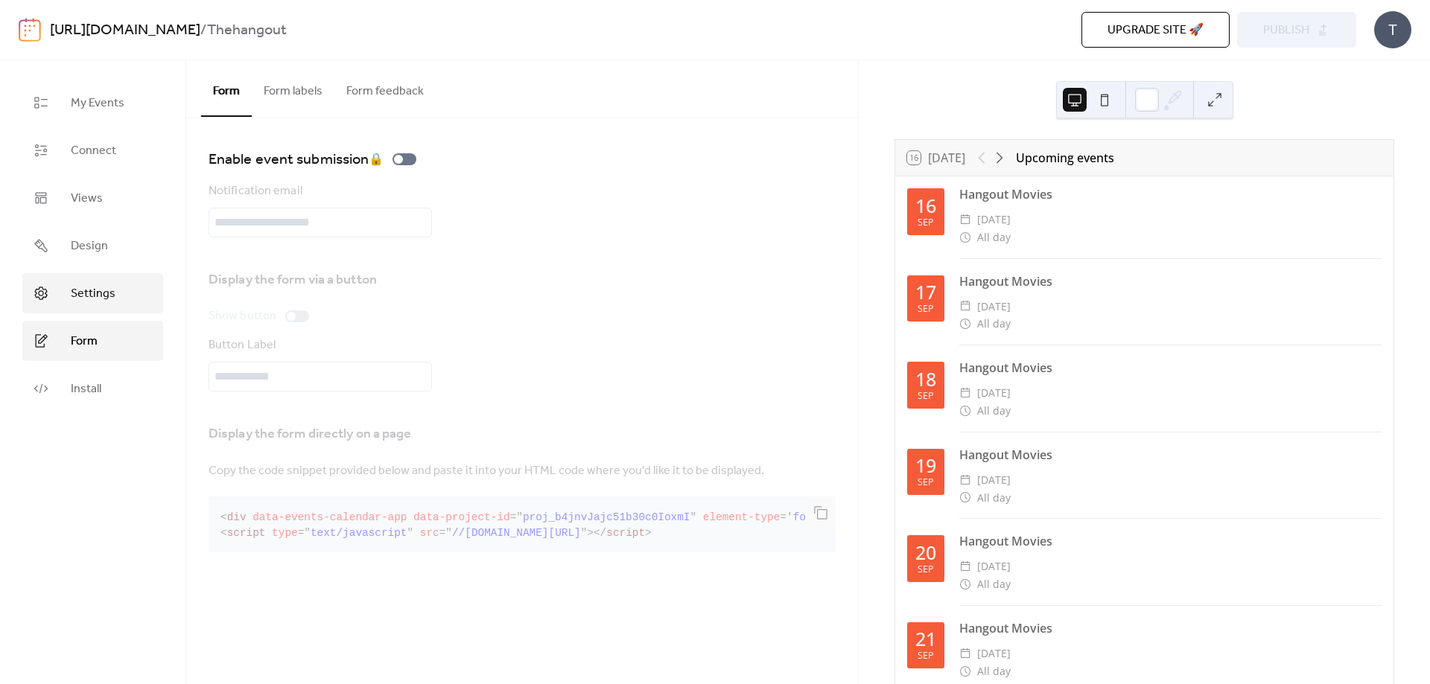
click at [95, 299] on span "Settings" at bounding box center [93, 294] width 45 height 18
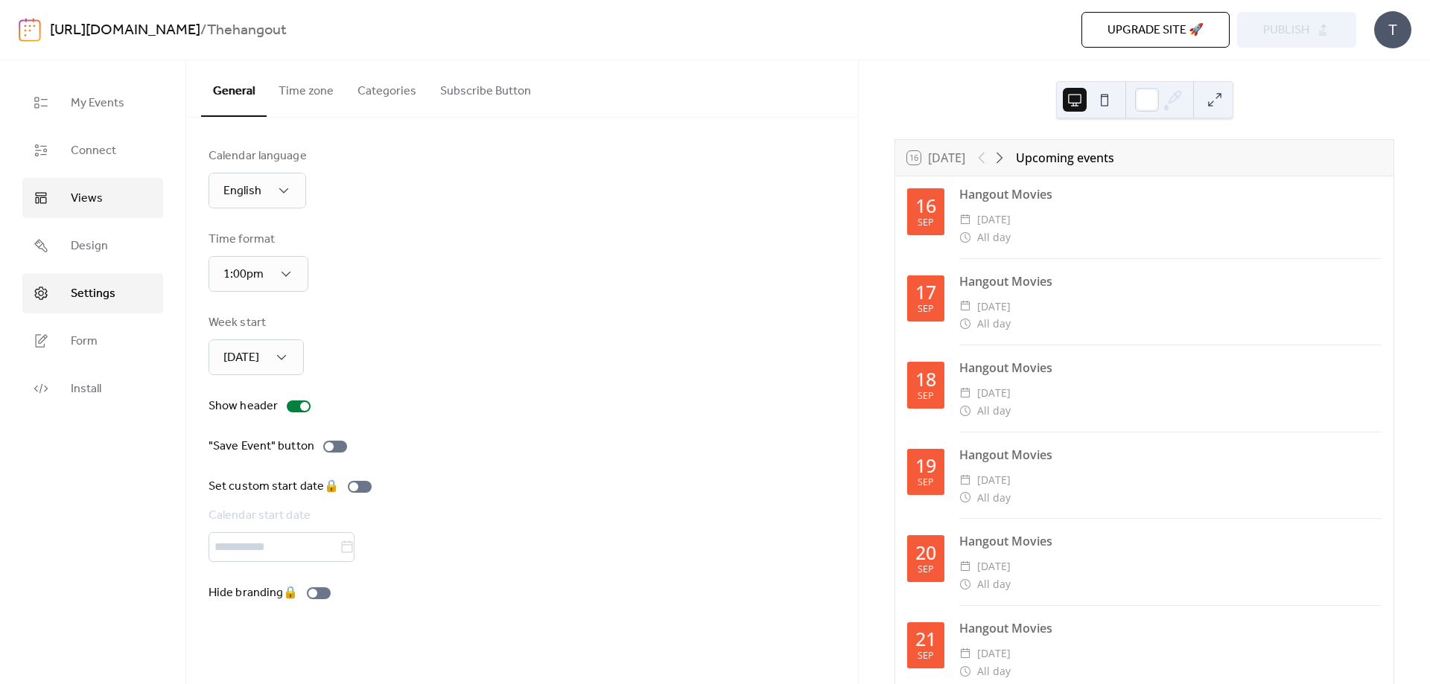
click at [81, 194] on span "Views" at bounding box center [87, 199] width 32 height 18
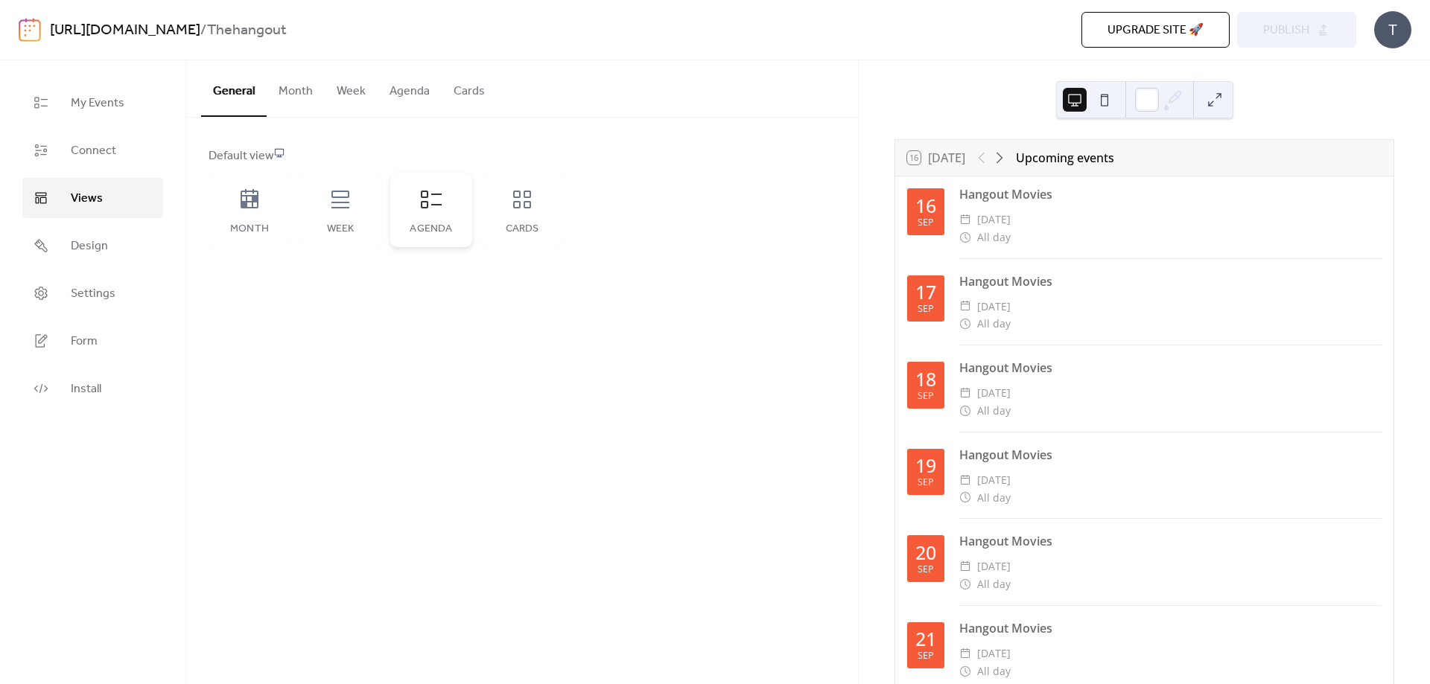
click at [440, 197] on icon at bounding box center [431, 200] width 24 height 24
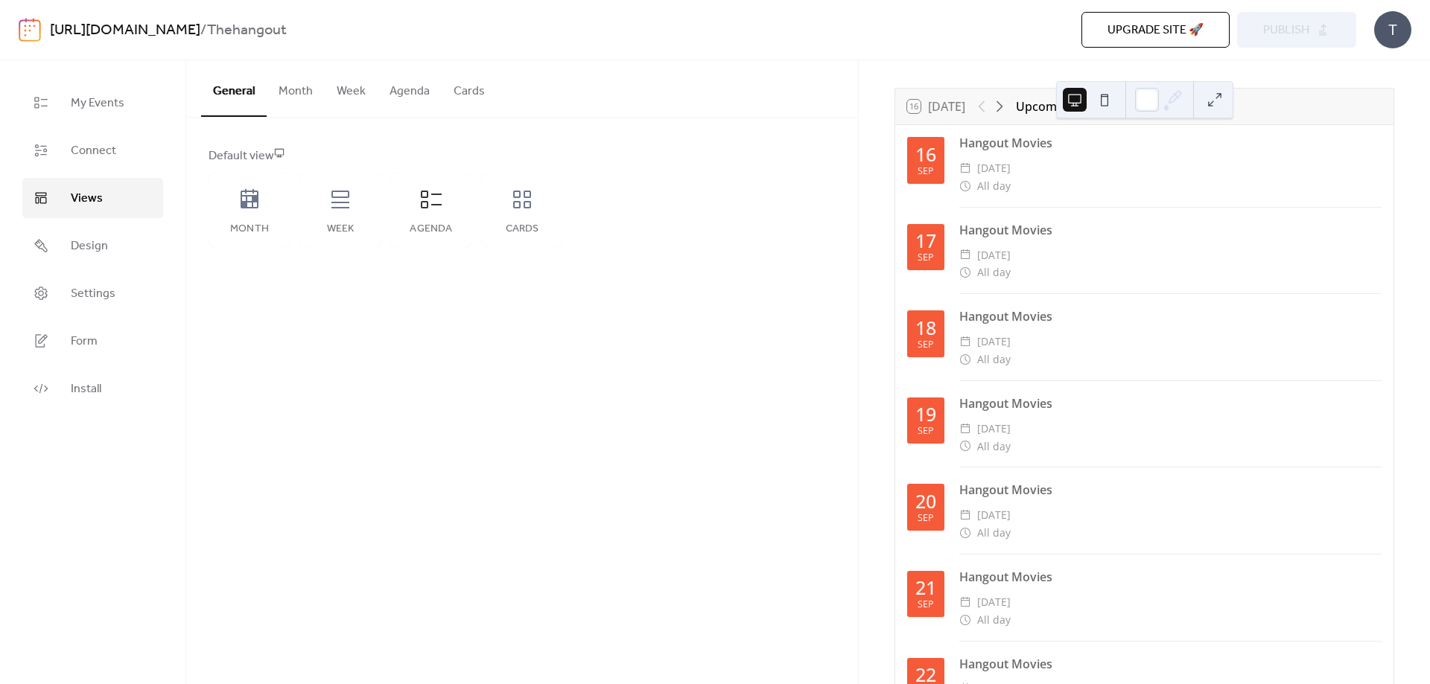
scroll to position [424, 0]
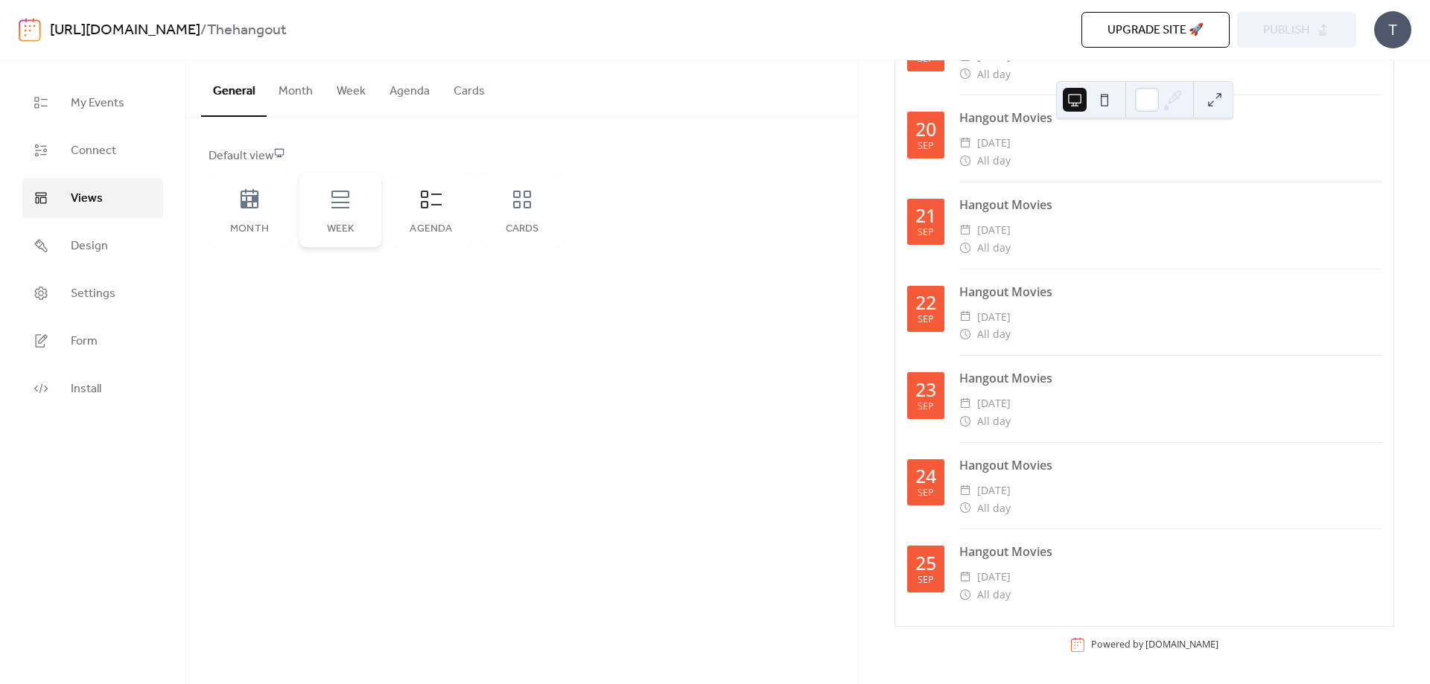
click at [331, 214] on div "Week" at bounding box center [340, 210] width 82 height 74
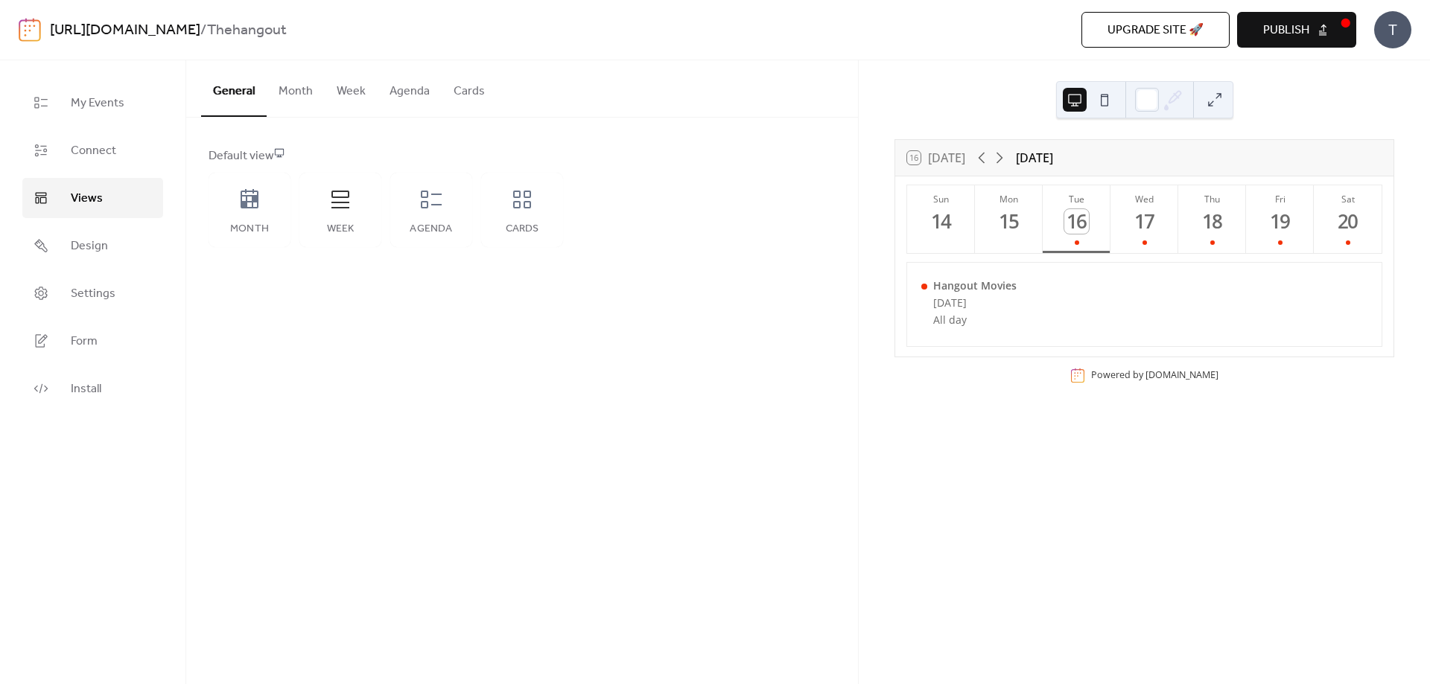
scroll to position [0, 0]
click at [346, 85] on button "Week" at bounding box center [351, 87] width 53 height 55
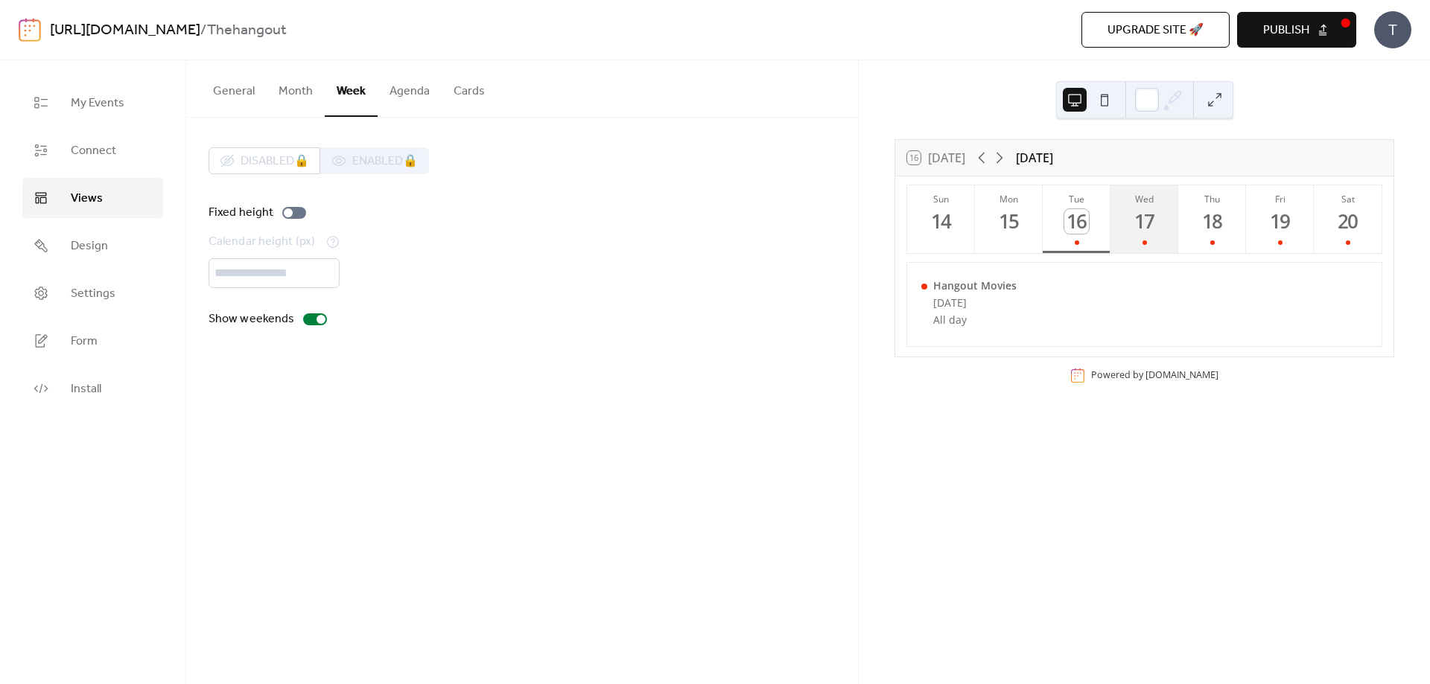
click at [1144, 238] on div at bounding box center [1144, 243] width 4 height 12
click at [1210, 241] on div at bounding box center [1212, 243] width 4 height 4
click at [1271, 242] on button "Fri 19" at bounding box center [1280, 219] width 68 height 68
click at [1337, 232] on div "20" at bounding box center [1347, 221] width 25 height 25
click at [970, 227] on button "Sun 14" at bounding box center [941, 219] width 68 height 68
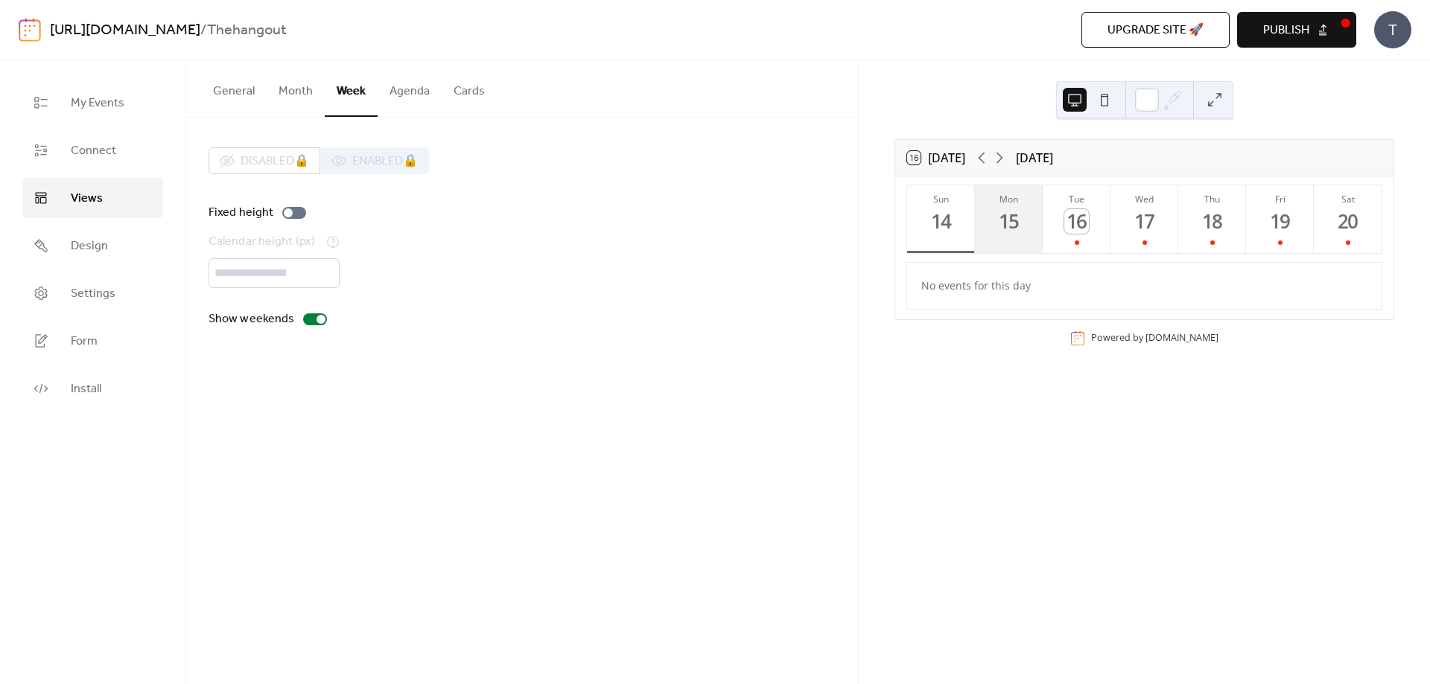
click at [1013, 226] on div "15" at bounding box center [1008, 221] width 25 height 25
drag, startPoint x: 1073, startPoint y: 232, endPoint x: 1081, endPoint y: 232, distance: 8.2
click at [1074, 232] on div "16" at bounding box center [1076, 221] width 25 height 25
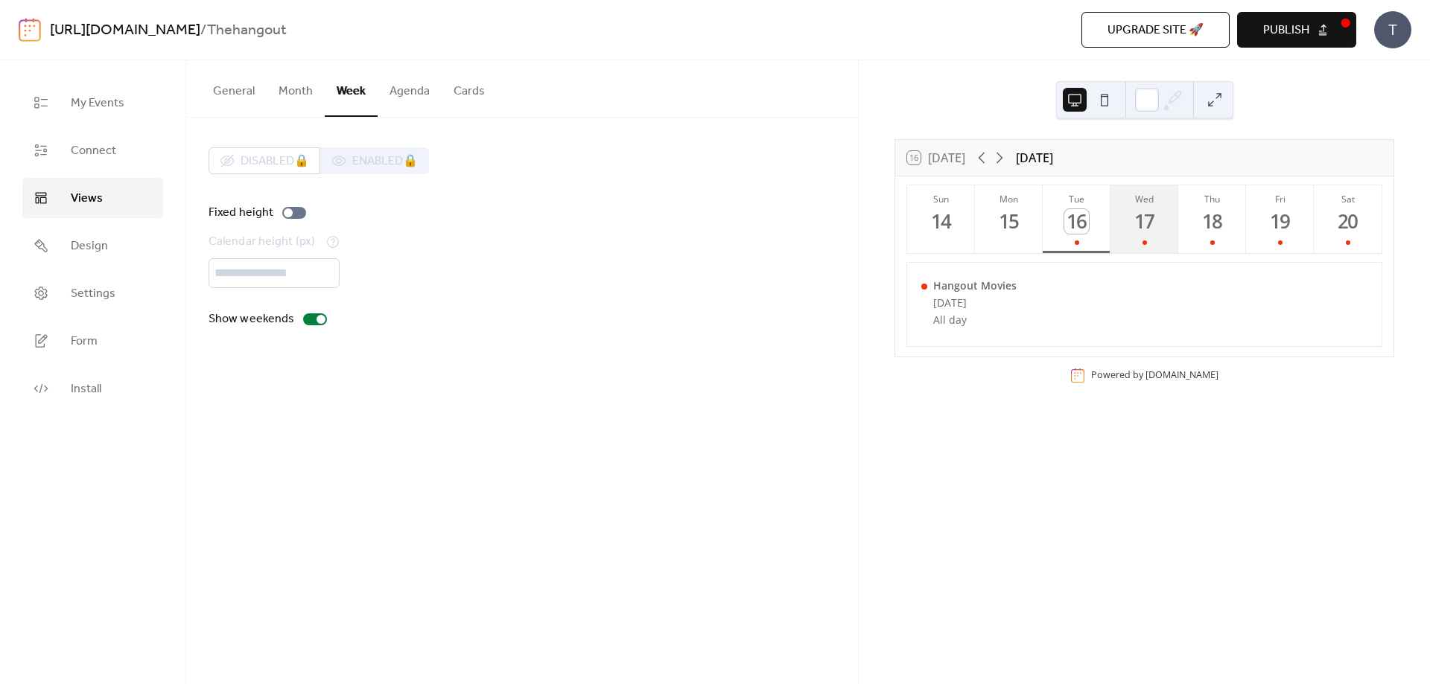
click at [1146, 237] on button "Wed 17" at bounding box center [1144, 219] width 68 height 68
click at [1218, 244] on button "Thu 18" at bounding box center [1212, 219] width 68 height 68
click at [1069, 235] on button "Tue 16" at bounding box center [1077, 219] width 68 height 68
click at [101, 396] on span "Install" at bounding box center [86, 390] width 31 height 18
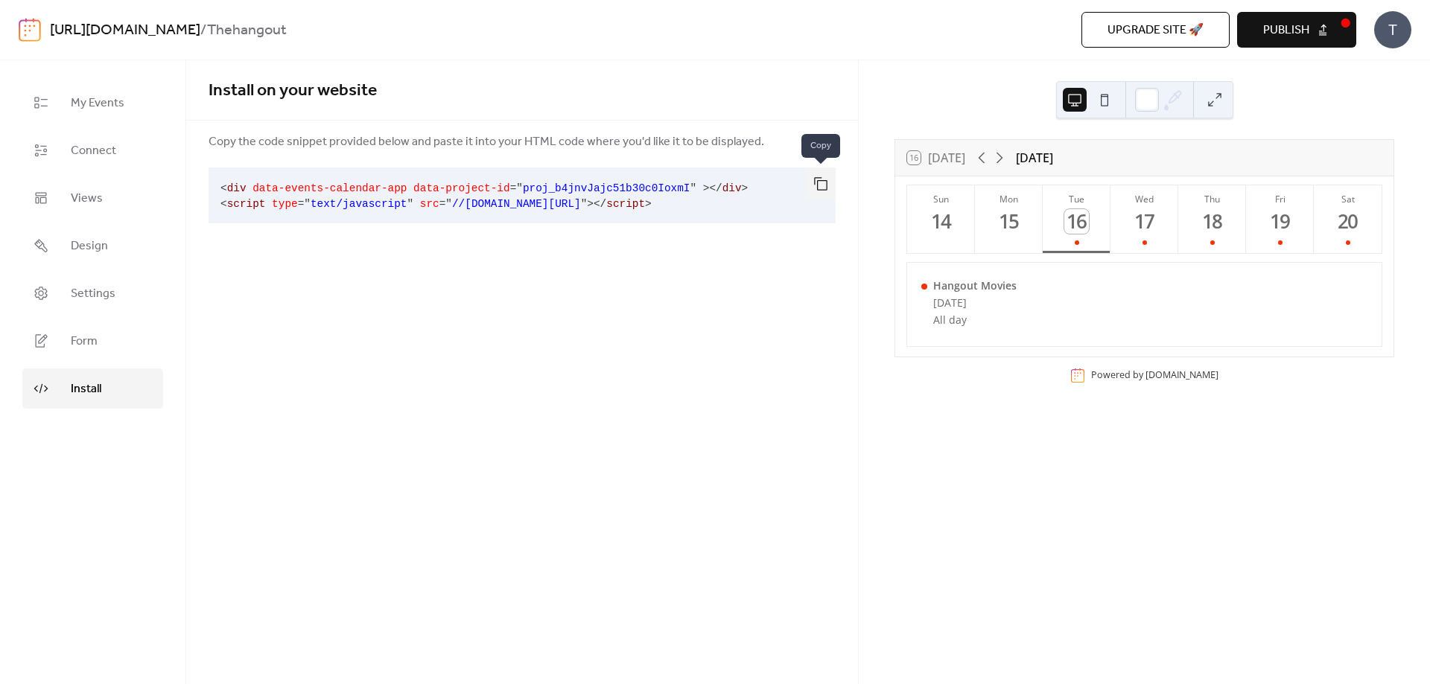
click at [826, 181] on button "button" at bounding box center [821, 184] width 30 height 33
click at [964, 264] on div "Hangout Movies [DATE] All day" at bounding box center [1144, 304] width 474 height 83
click at [1303, 26] on span "Publish" at bounding box center [1286, 31] width 46 height 18
click at [282, 189] on span "data-events-calendar-app" at bounding box center [329, 188] width 154 height 12
